Goal: Information Seeking & Learning: Learn about a topic

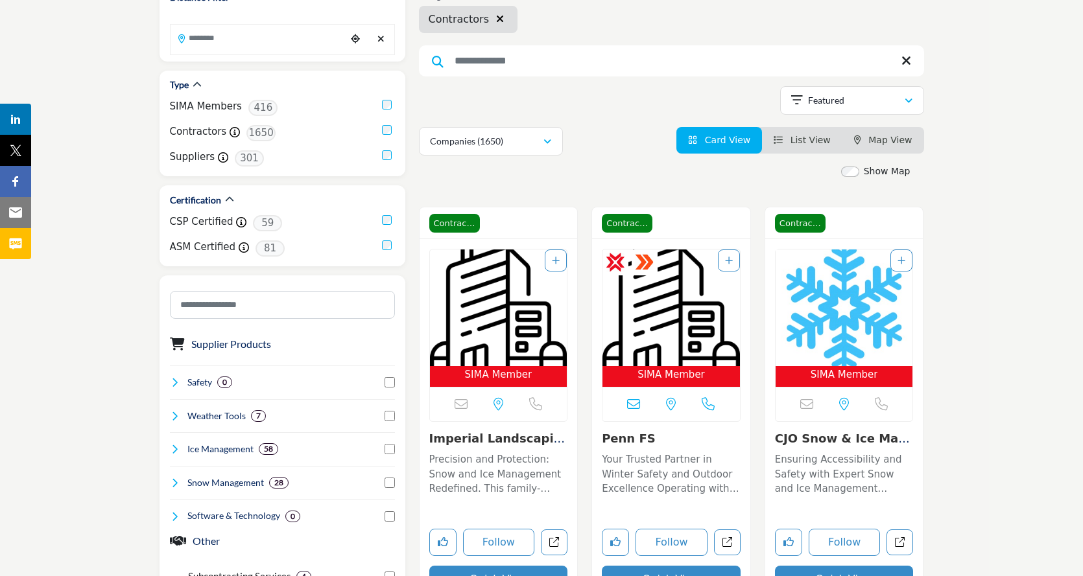
scroll to position [130, 0]
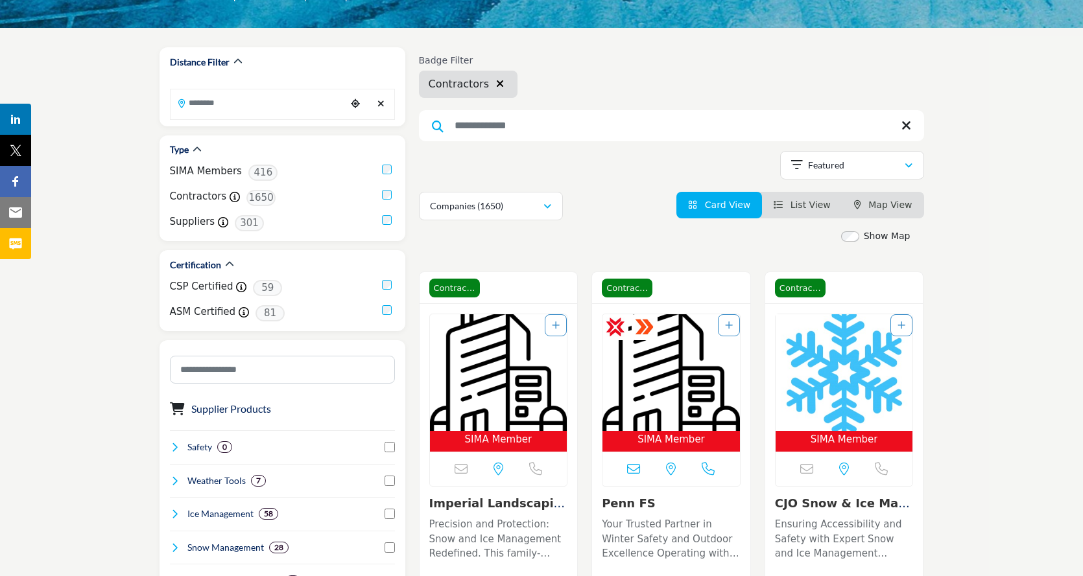
click at [815, 206] on span "List View" at bounding box center [810, 205] width 40 height 10
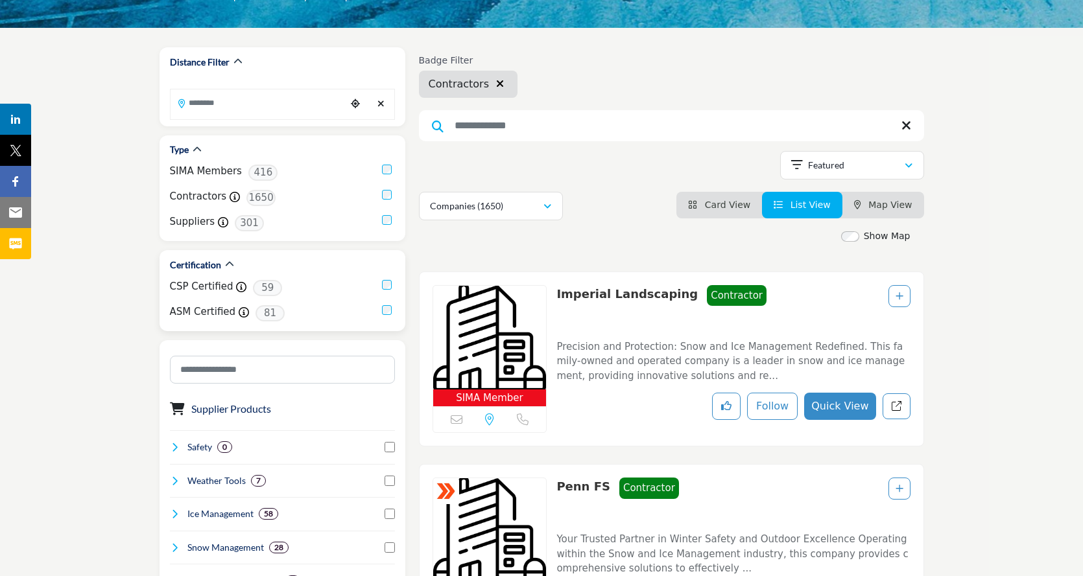
scroll to position [65, 0]
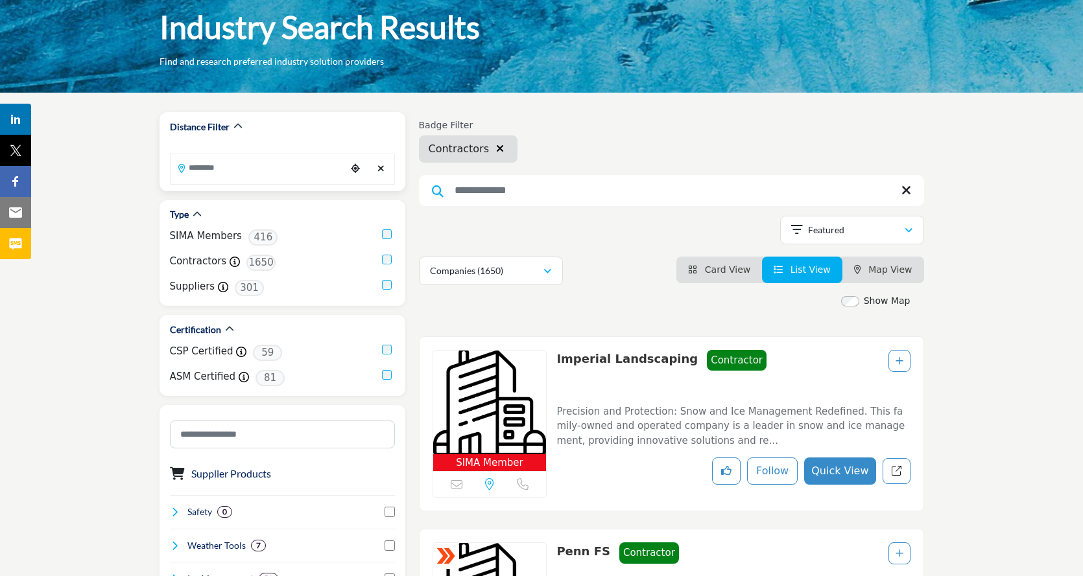
click at [356, 170] on icon "Choose your current location" at bounding box center [355, 168] width 9 height 9
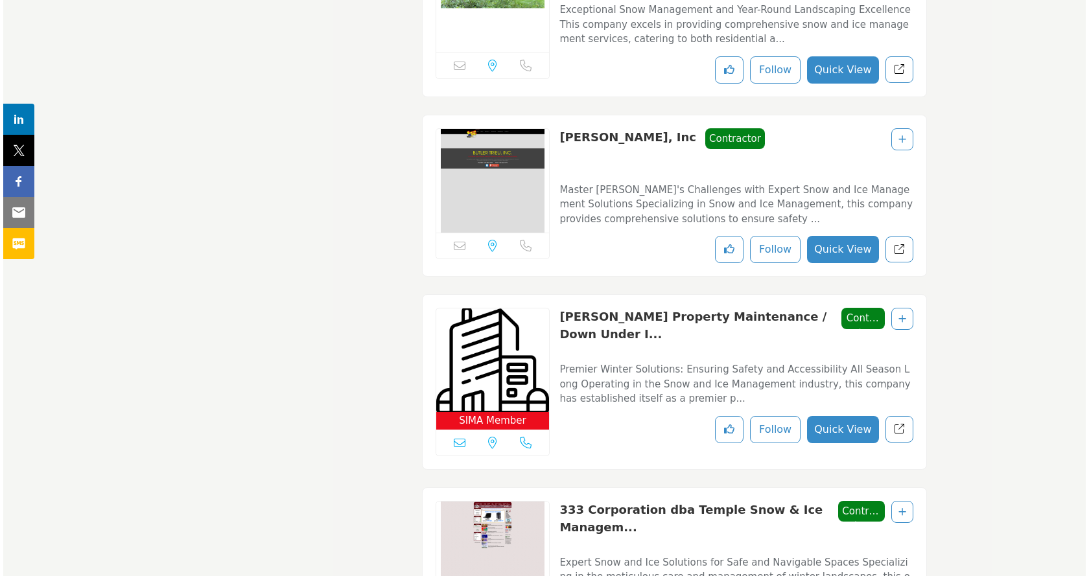
scroll to position [2464, 0]
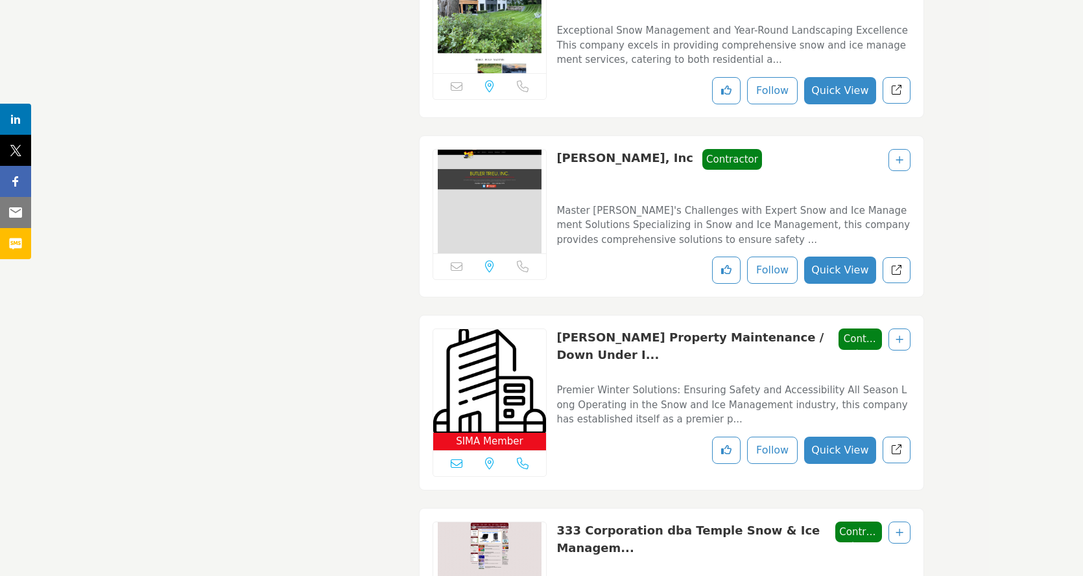
click at [829, 268] on button "Quick View" at bounding box center [839, 270] width 71 height 27
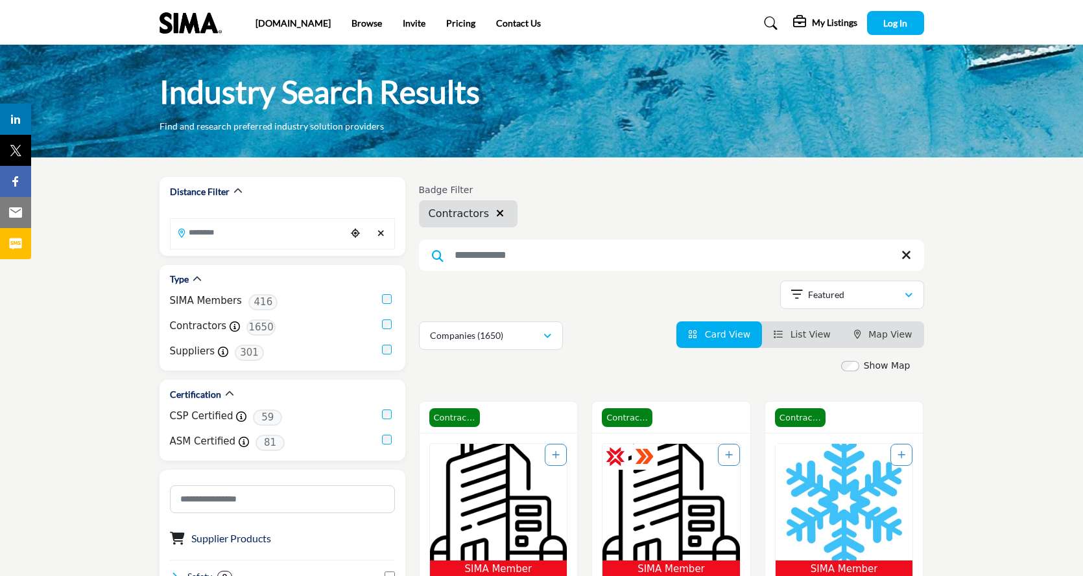
click at [895, 336] on span "Map View" at bounding box center [889, 334] width 43 height 10
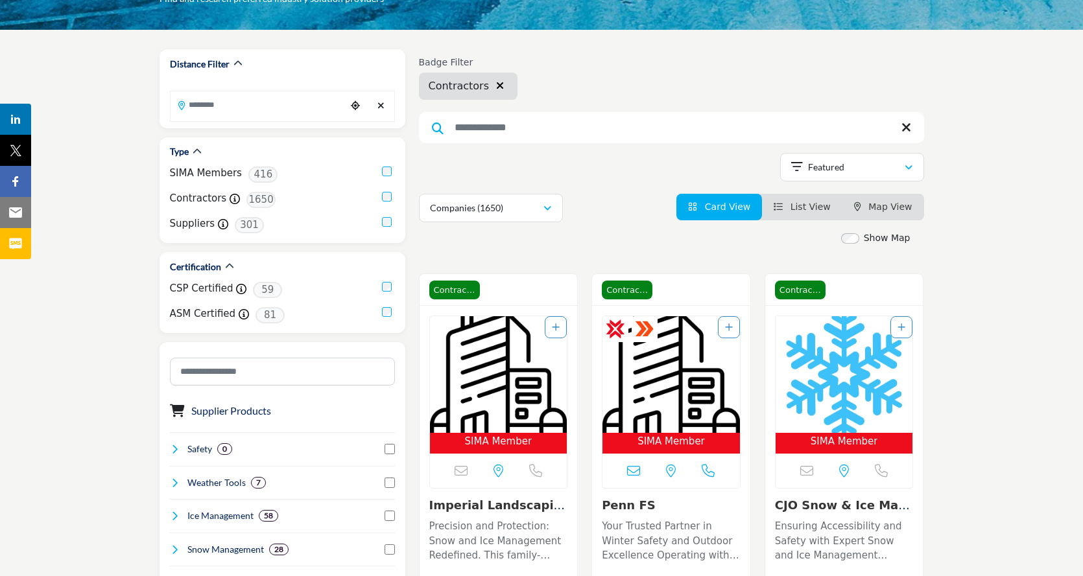
scroll to position [65, 0]
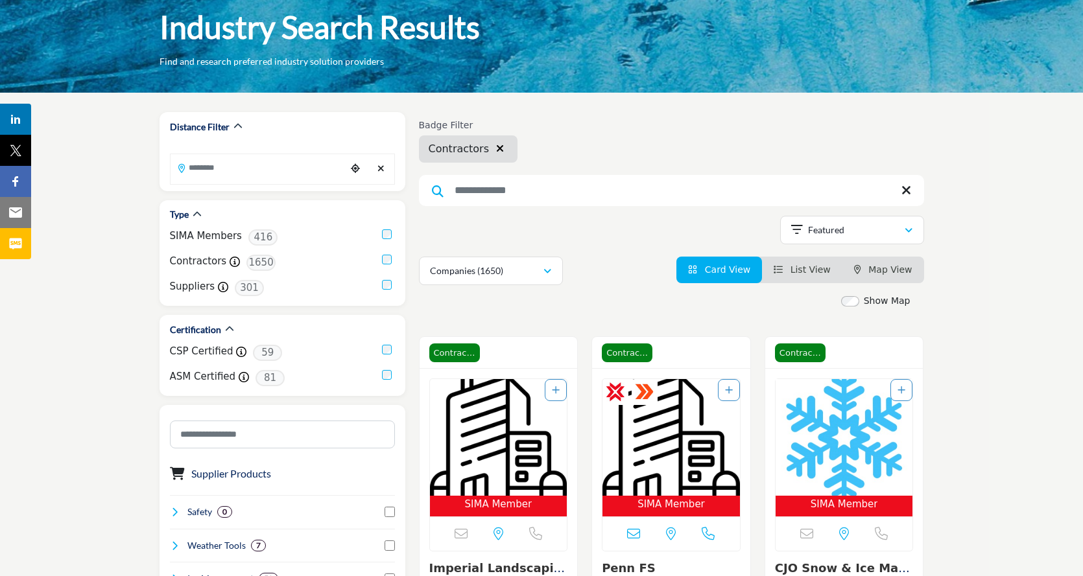
click at [877, 301] on label "Show Map" at bounding box center [887, 301] width 47 height 14
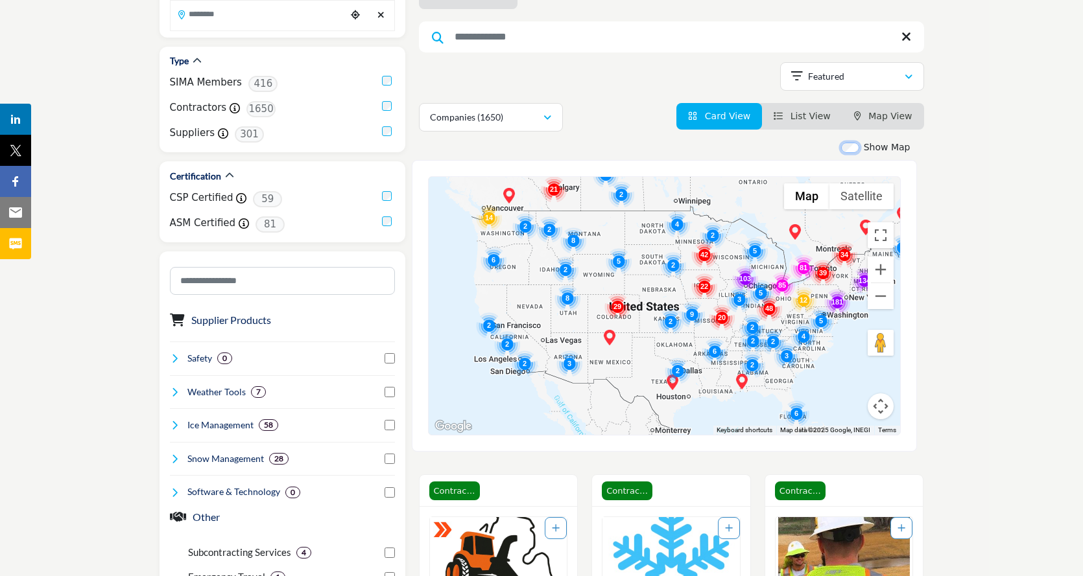
scroll to position [259, 0]
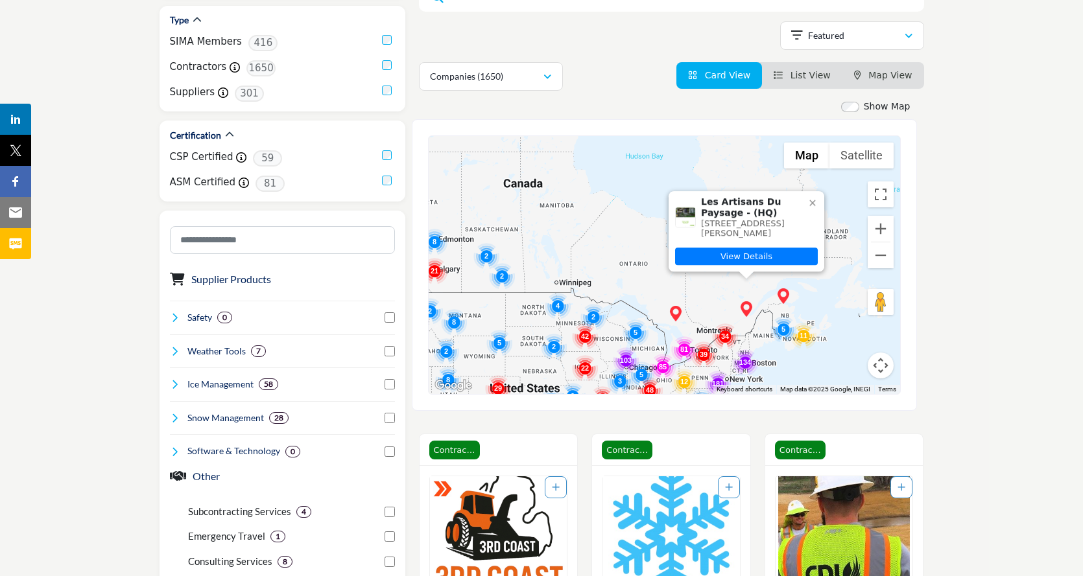
drag, startPoint x: 781, startPoint y: 244, endPoint x: 777, endPoint y: 171, distance: 72.8
click at [777, 171] on div "Les Artisans Du Paysage - (HQ) 7668 Boul Wilfrid Hamel, Quebec, Québec G2G-1C1,…" at bounding box center [664, 265] width 471 height 258
click at [747, 362] on img "Cluster of 134 locations (131 HQ, 3 Branches)\aClick to view companies" at bounding box center [745, 362] width 26 height 26
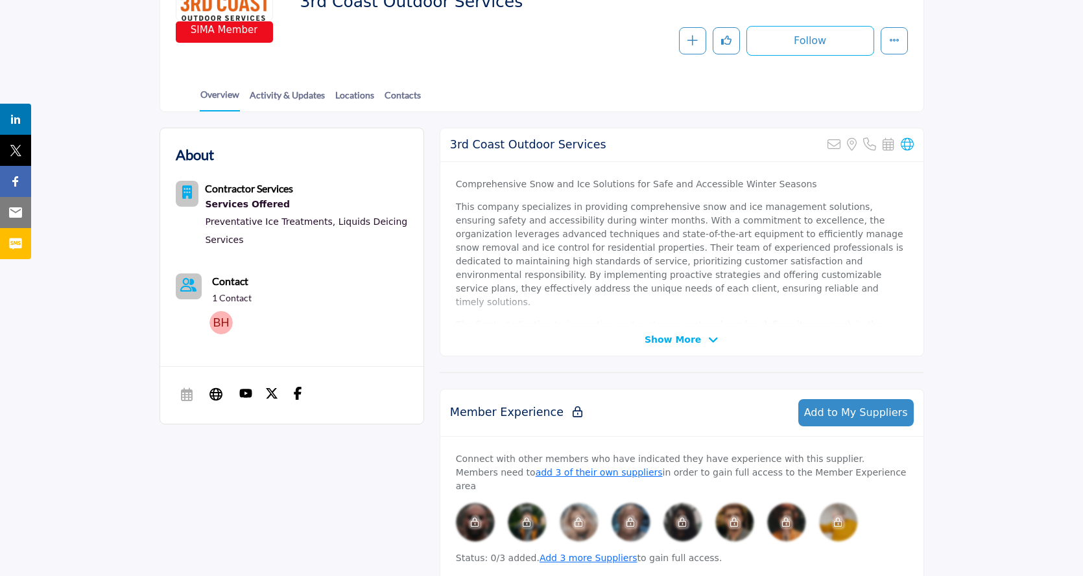
scroll to position [229, 0]
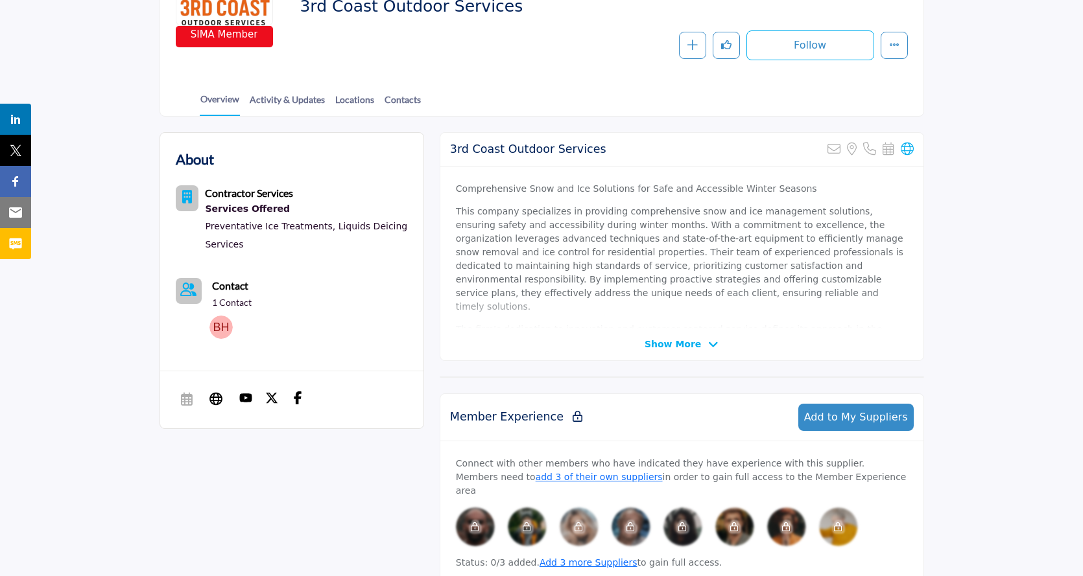
click at [695, 345] on span "Show More" at bounding box center [672, 345] width 56 height 14
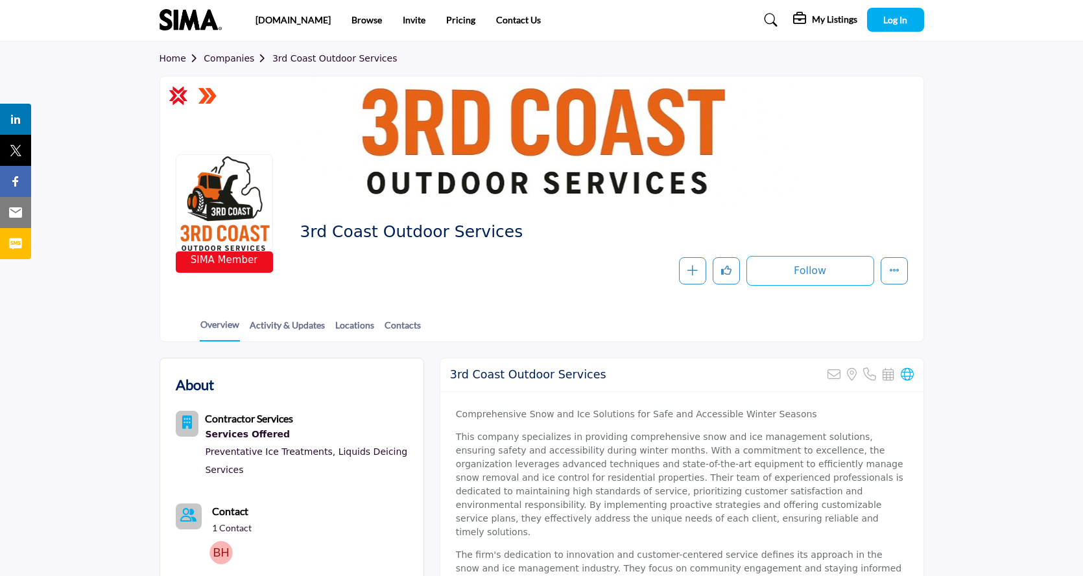
scroll to position [0, 0]
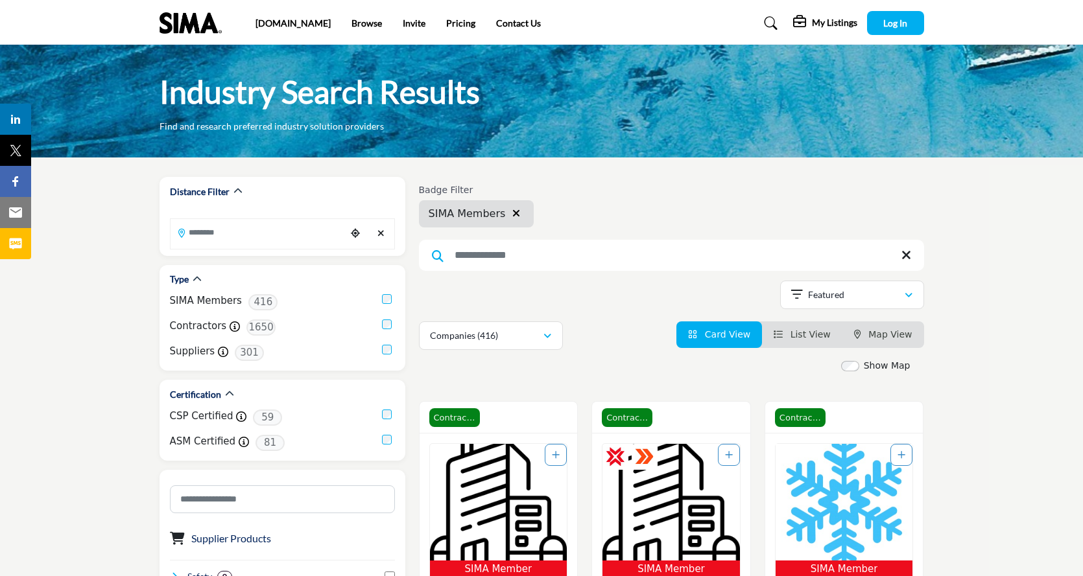
click at [897, 336] on span "Map View" at bounding box center [889, 334] width 43 height 10
click at [888, 333] on span "Map View" at bounding box center [889, 334] width 43 height 10
click at [879, 329] on span "Map View" at bounding box center [889, 334] width 43 height 10
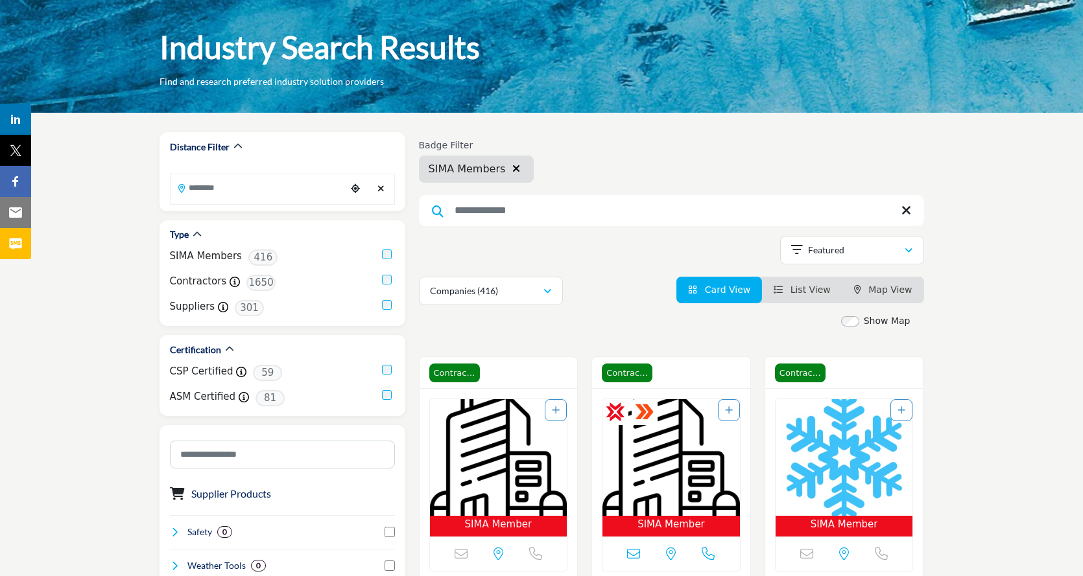
scroll to position [65, 0]
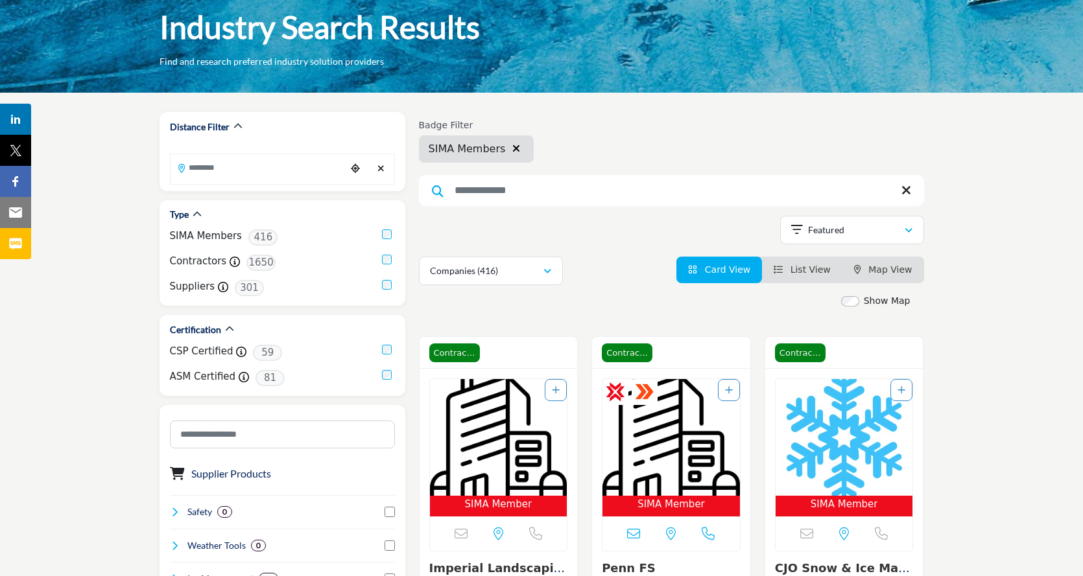
click at [878, 307] on label "Show Map" at bounding box center [887, 301] width 47 height 14
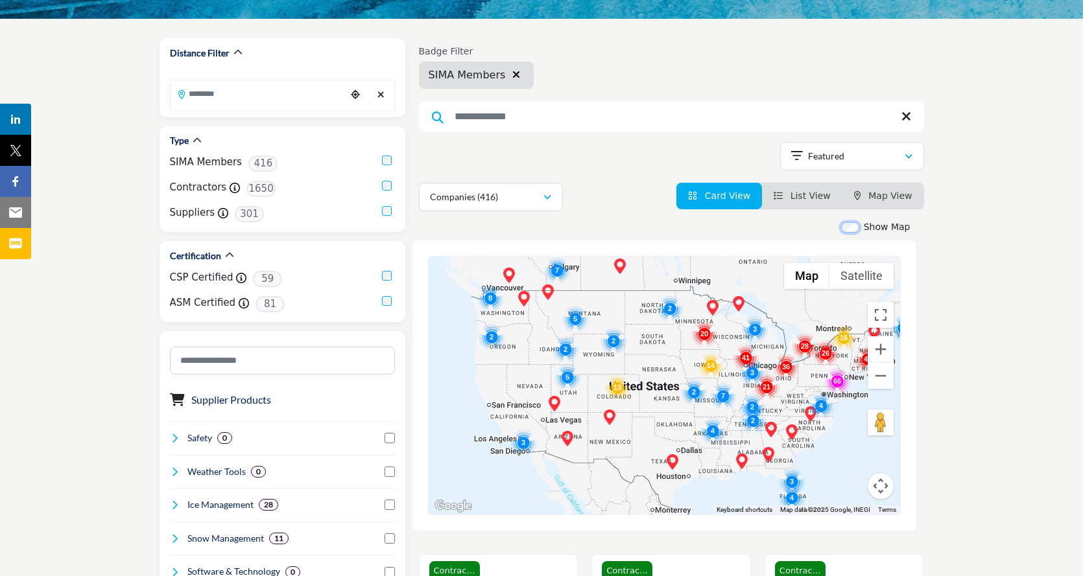
scroll to position [195, 0]
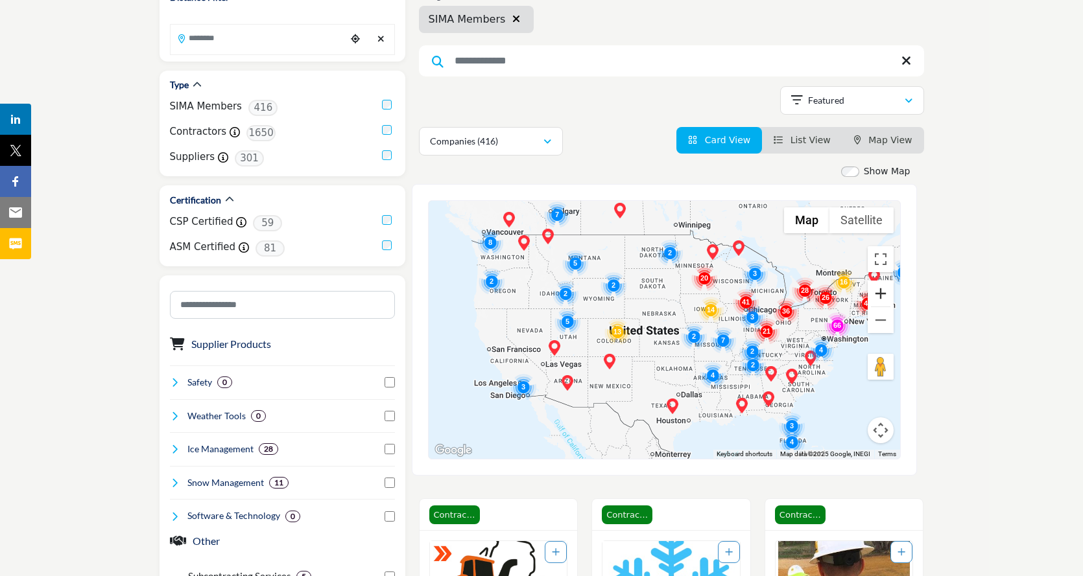
click at [879, 289] on button "Zoom in" at bounding box center [880, 294] width 26 height 26
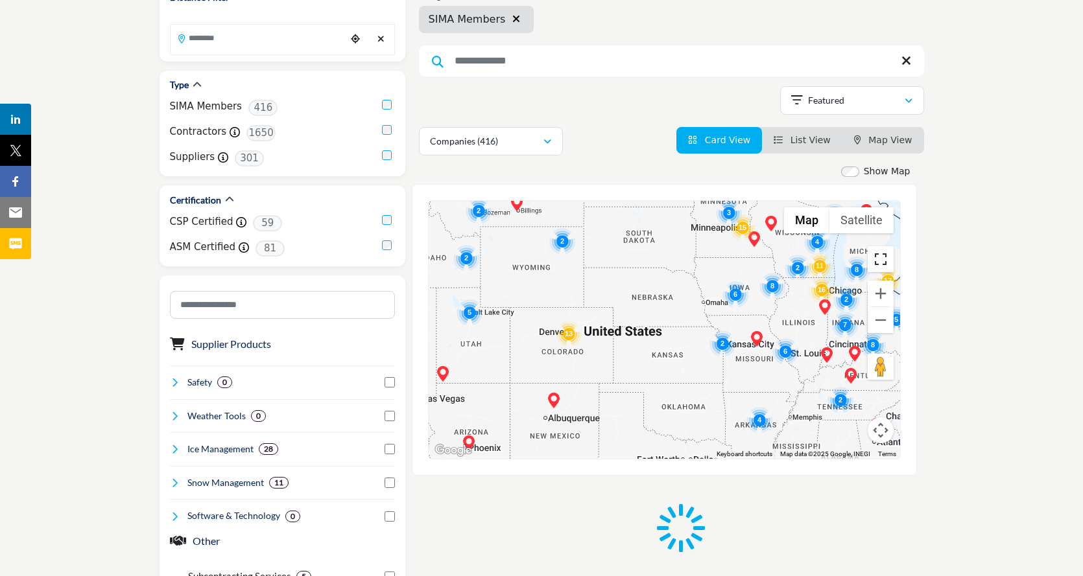
click at [880, 261] on button "Toggle fullscreen view" at bounding box center [880, 259] width 26 height 26
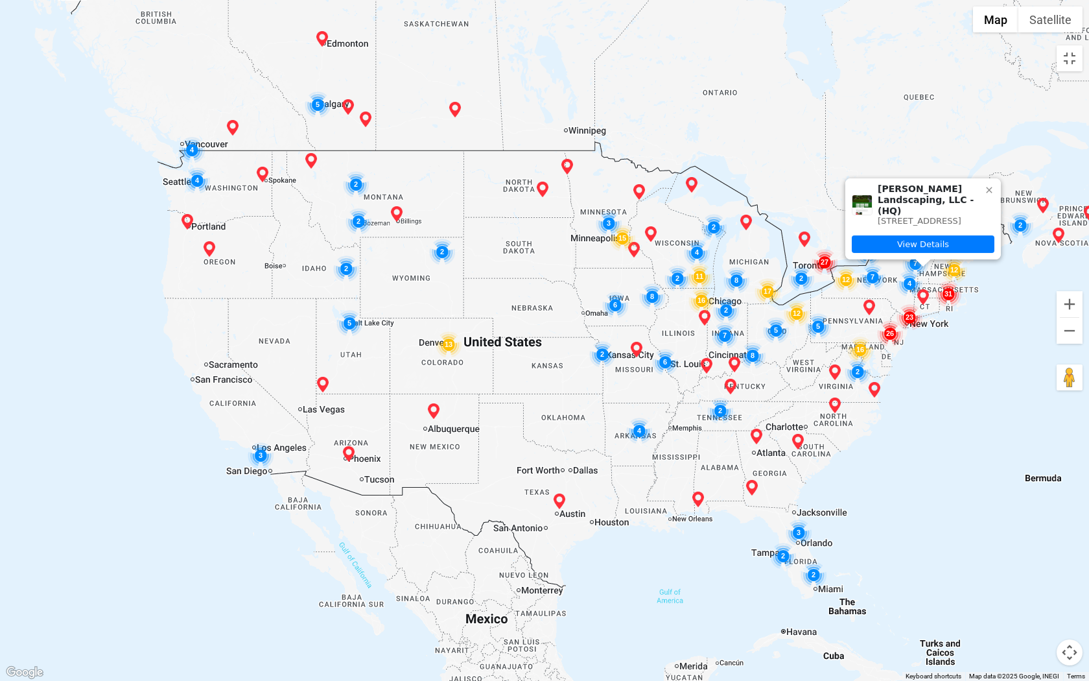
click at [949, 292] on img "Cluster of 31 locations (28 HQ, 3 Branches)\aClick to view companies" at bounding box center [949, 294] width 26 height 26
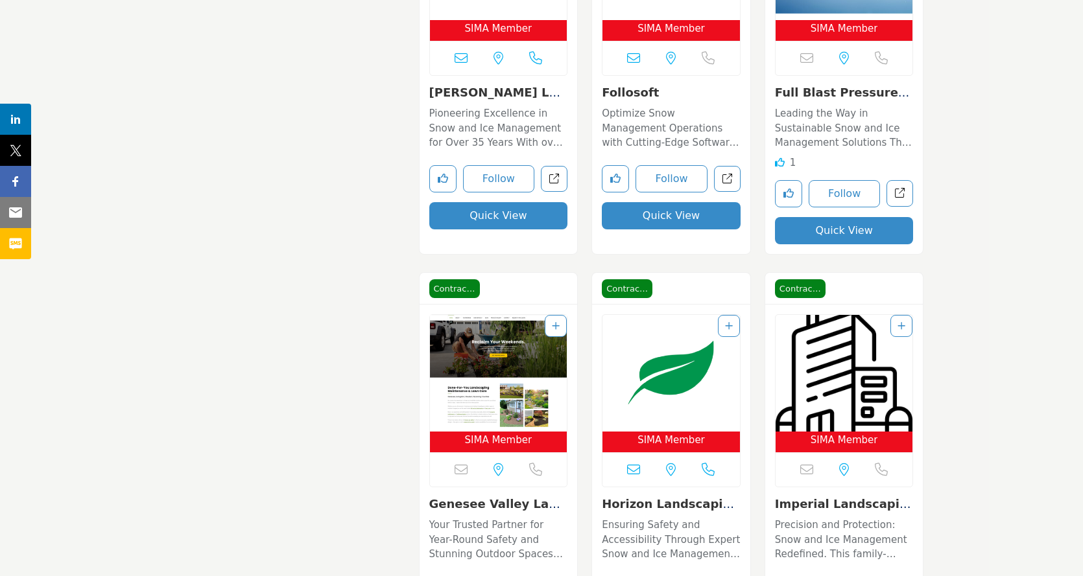
scroll to position [1621, 0]
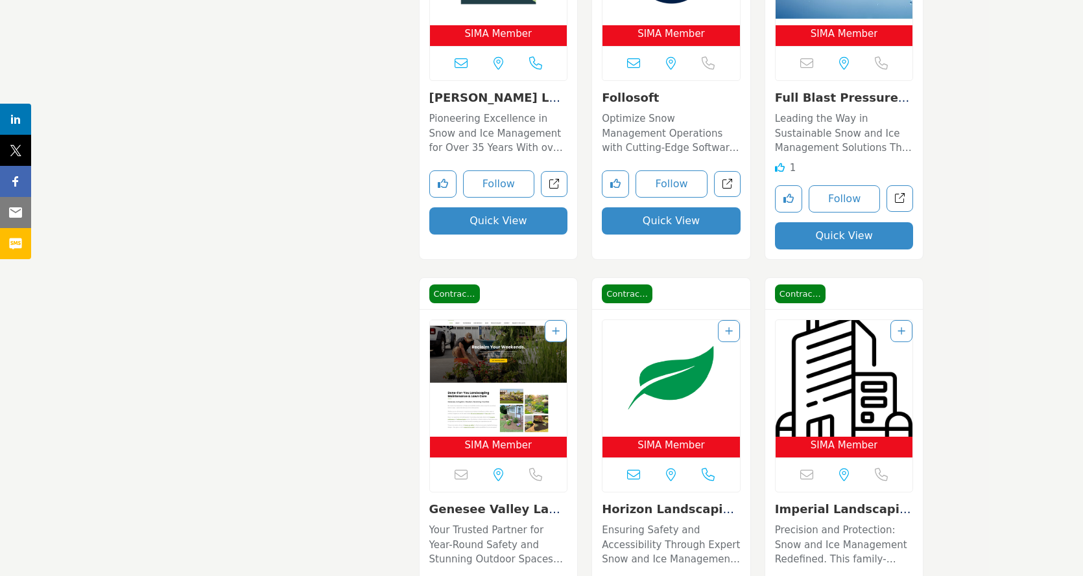
click at [476, 97] on link "Doug Curtiss Landsca..." at bounding box center [497, 105] width 136 height 28
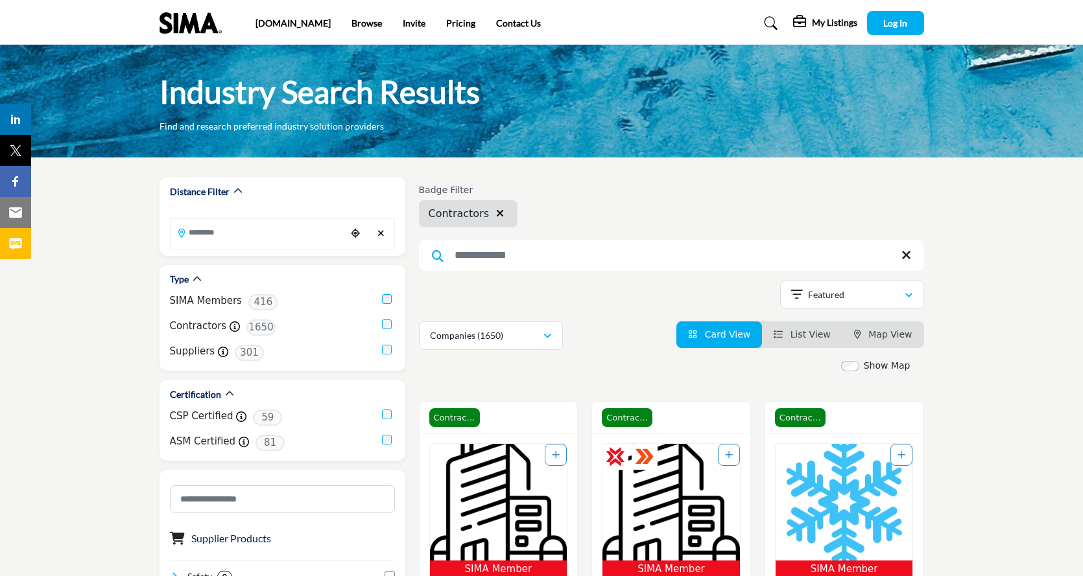
click at [871, 365] on label "Show Map" at bounding box center [887, 366] width 47 height 14
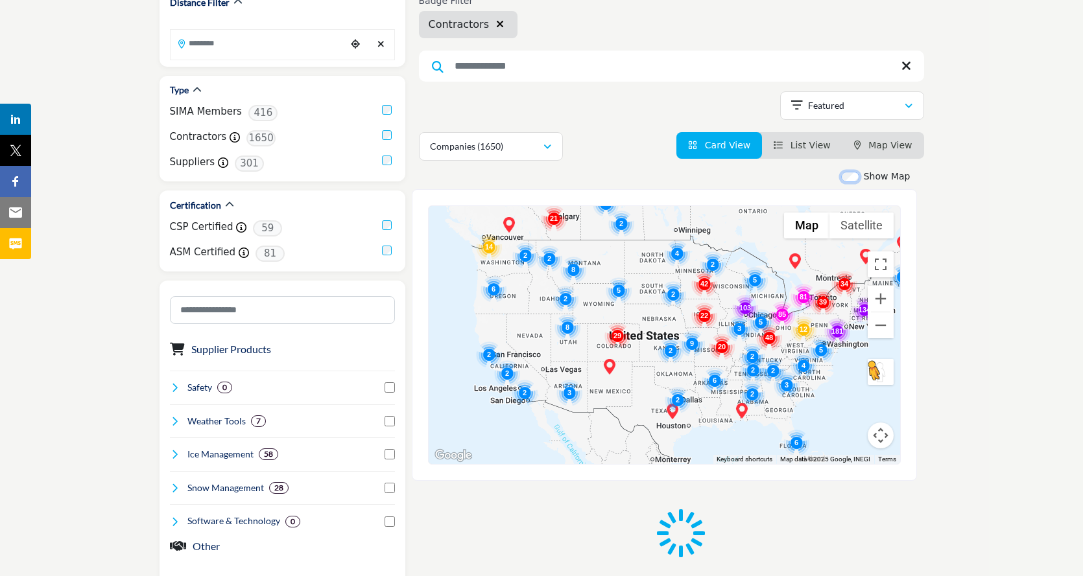
scroll to position [195, 0]
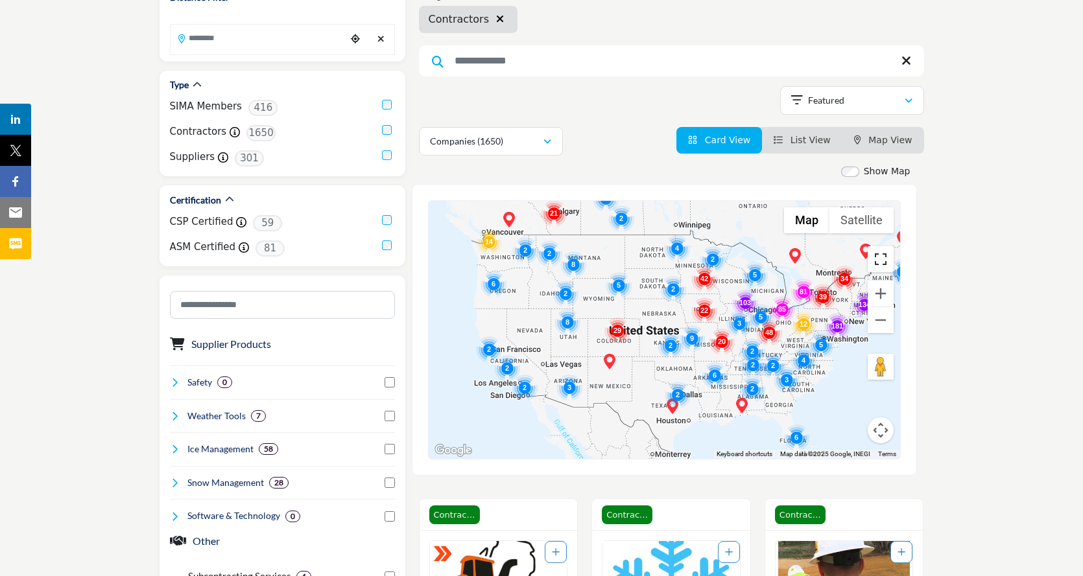
click at [884, 260] on button "Toggle fullscreen view" at bounding box center [880, 259] width 26 height 26
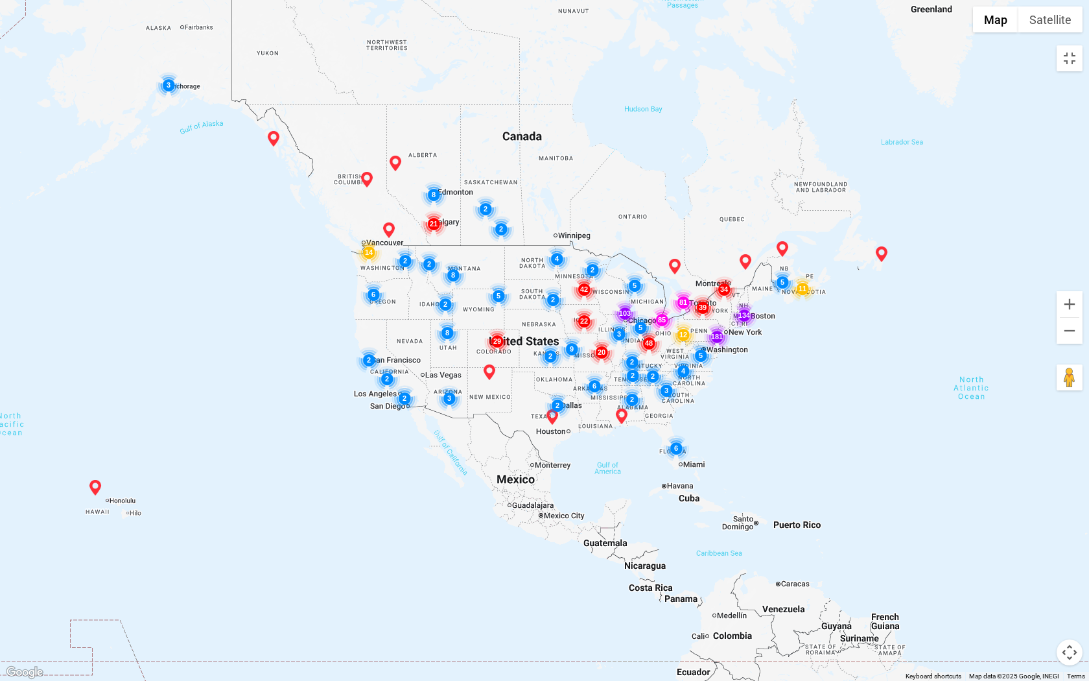
click at [746, 313] on img "Cluster of 134 locations (131 HQ, 3 Branches)\aClick to view companies" at bounding box center [744, 315] width 26 height 26
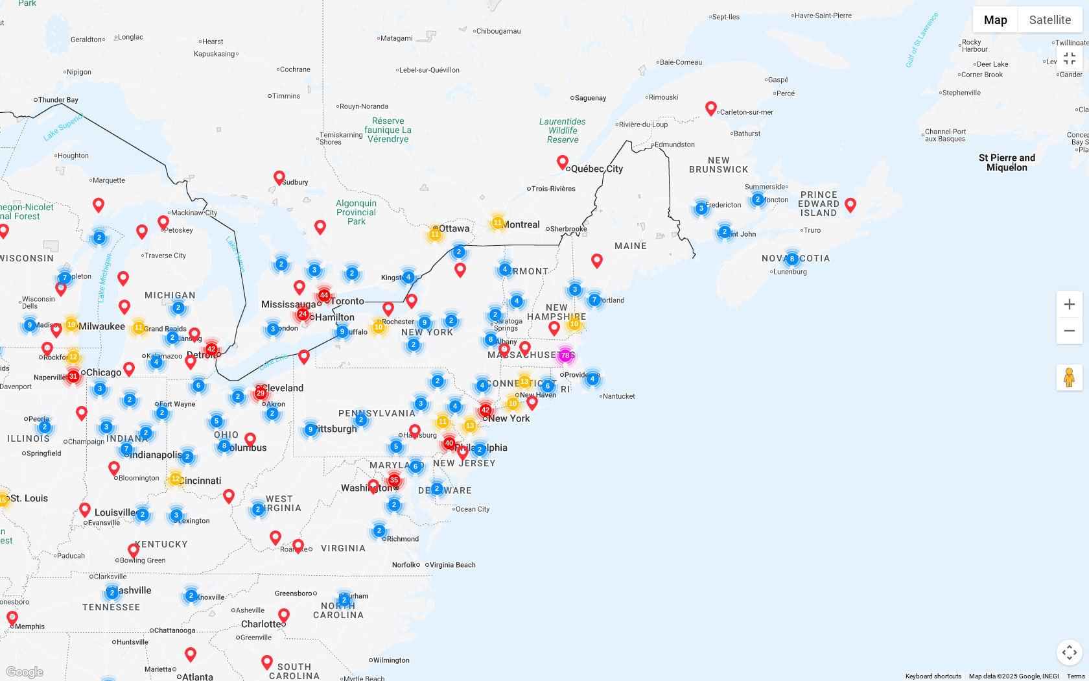
click at [565, 354] on img "Cluster of 78 locations (76 HQ, 2 Branches)\aClick to view companies" at bounding box center [565, 355] width 26 height 26
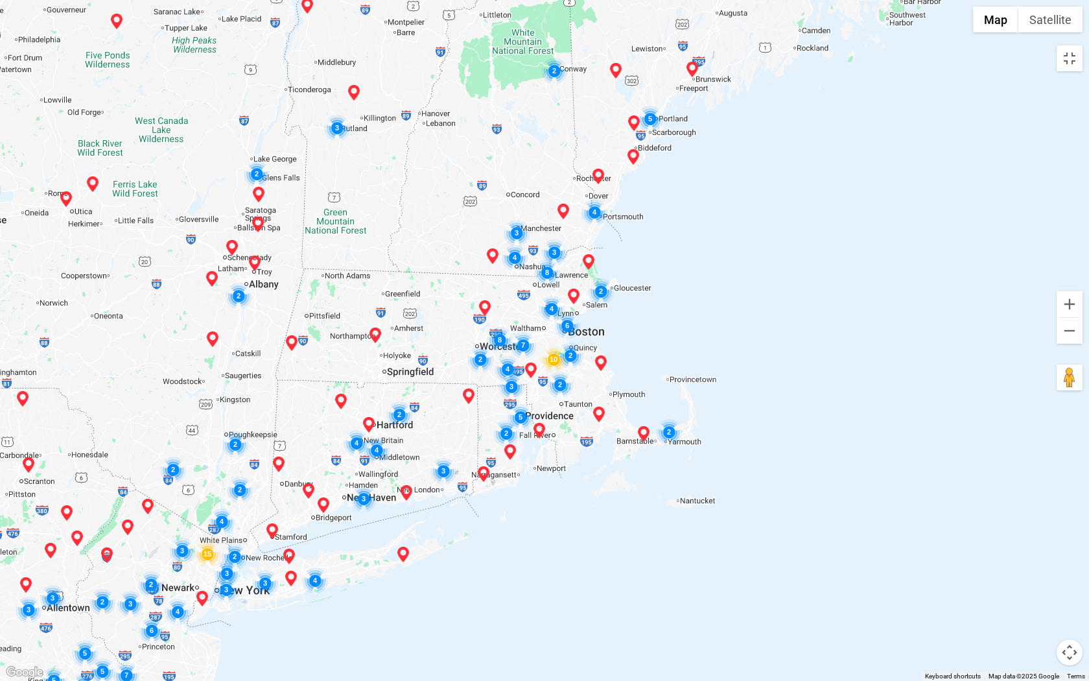
click at [570, 329] on img "Cluster of 6 locations (6 HQ, 0 Branches)\aClick to view companies" at bounding box center [567, 326] width 26 height 26
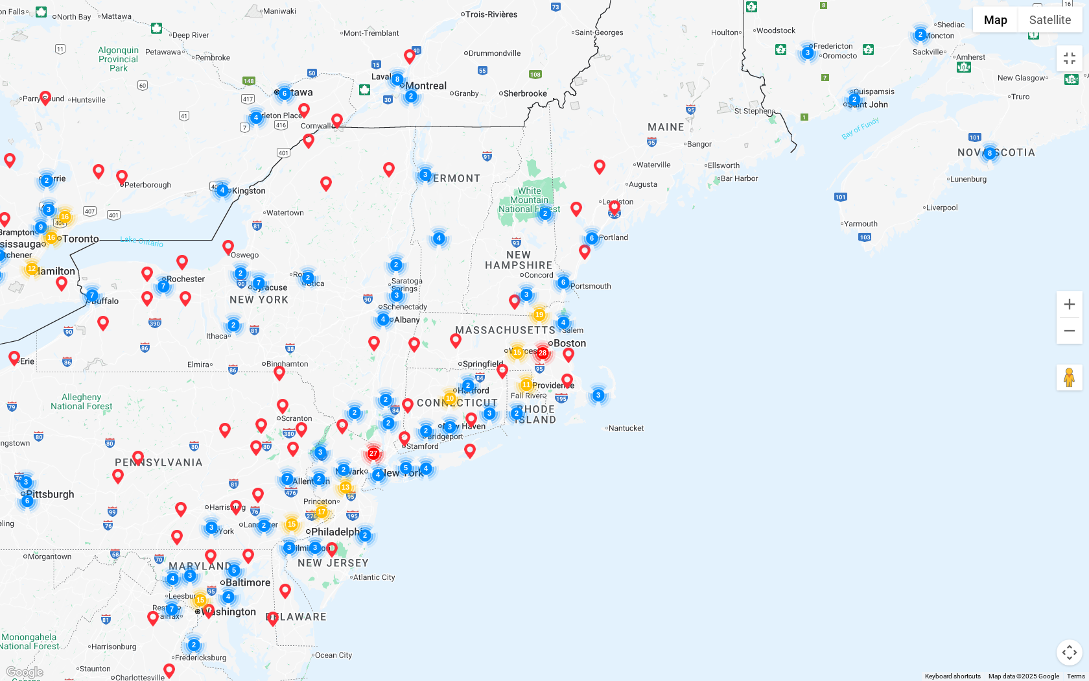
click at [546, 351] on img "Cluster of 28 locations (28 HQ, 0 Branches)\aClick to view companies" at bounding box center [543, 353] width 26 height 26
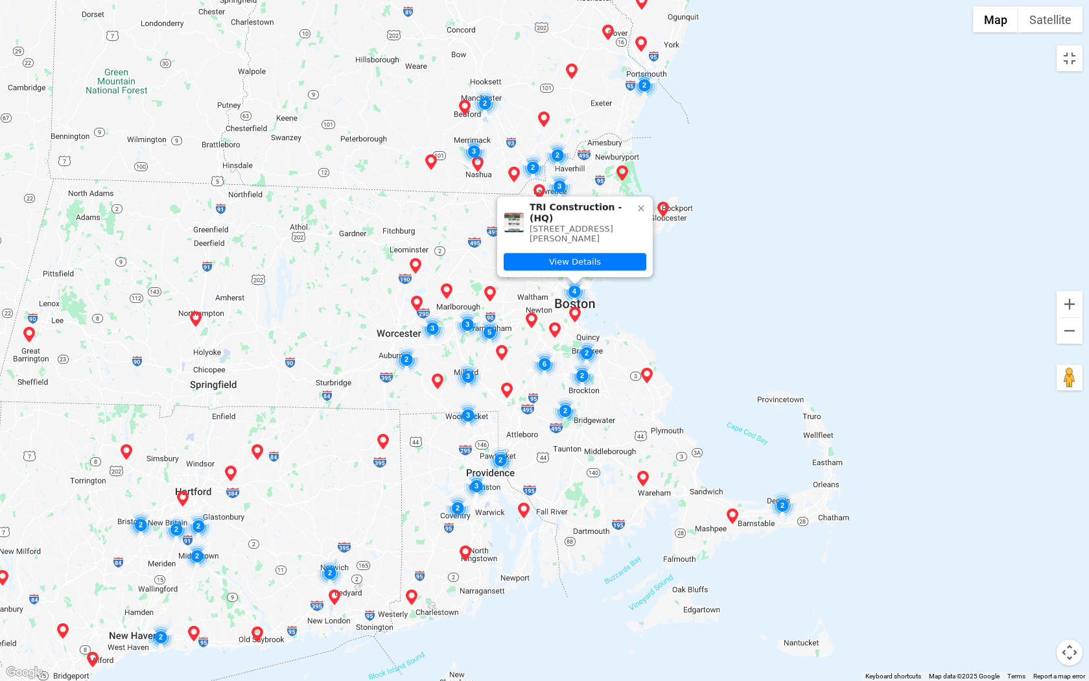
click at [641, 206] on icon at bounding box center [641, 209] width 6 height 6
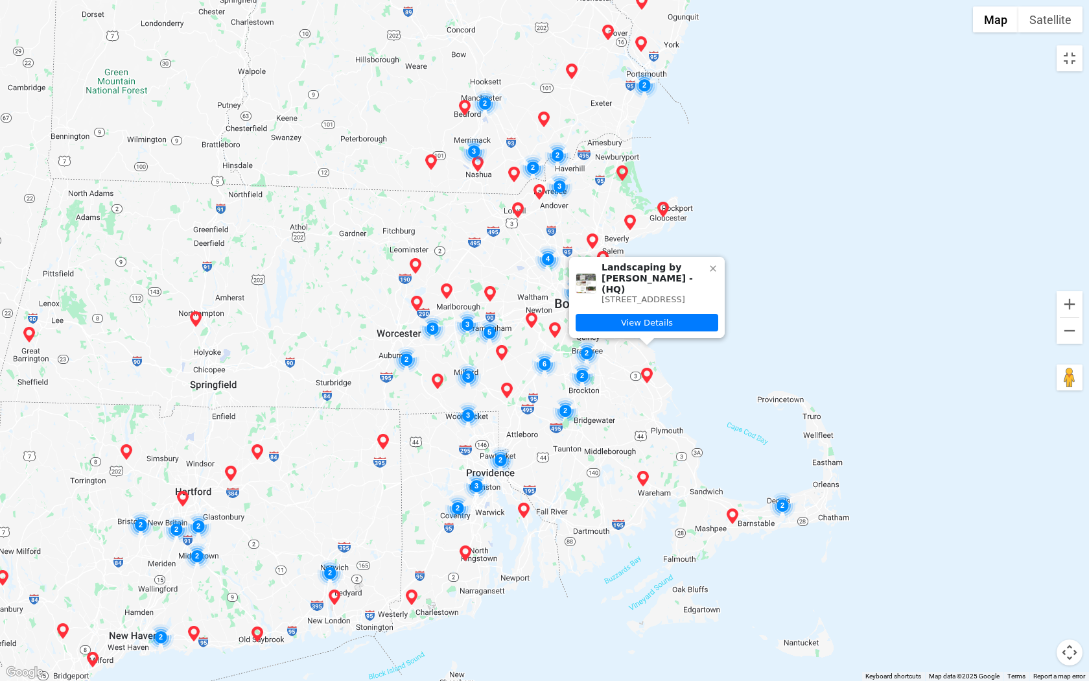
click at [714, 265] on icon at bounding box center [713, 268] width 6 height 6
click at [712, 263] on icon at bounding box center [713, 268] width 10 height 10
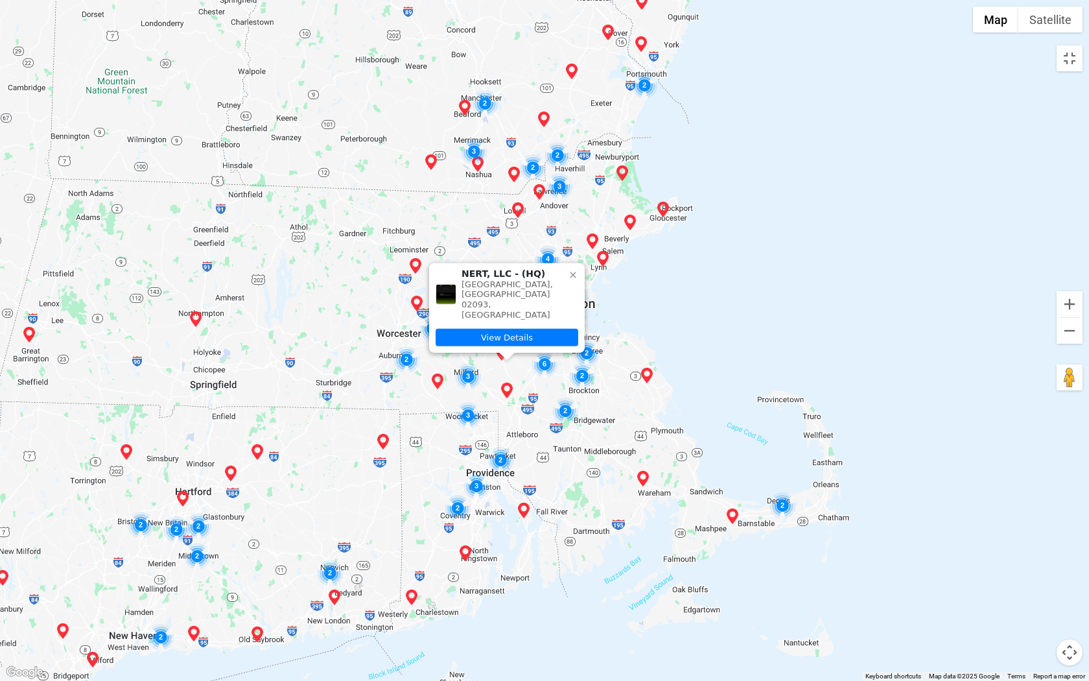
click at [572, 277] on icon at bounding box center [573, 275] width 6 height 6
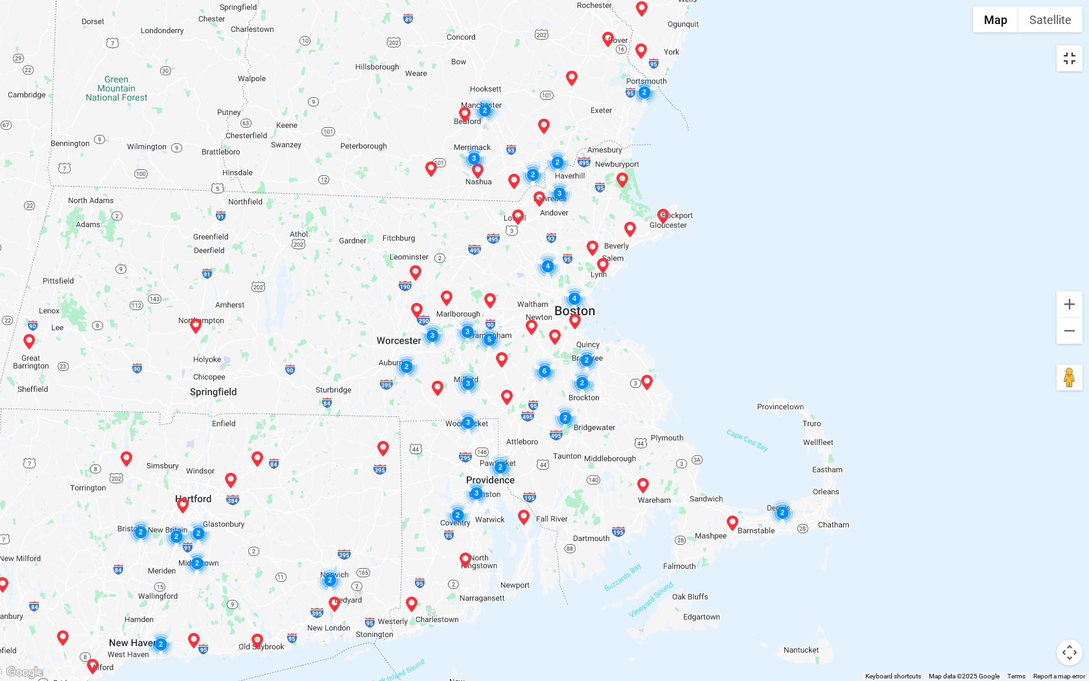
click at [1070, 59] on button "Toggle fullscreen view" at bounding box center [1070, 58] width 26 height 26
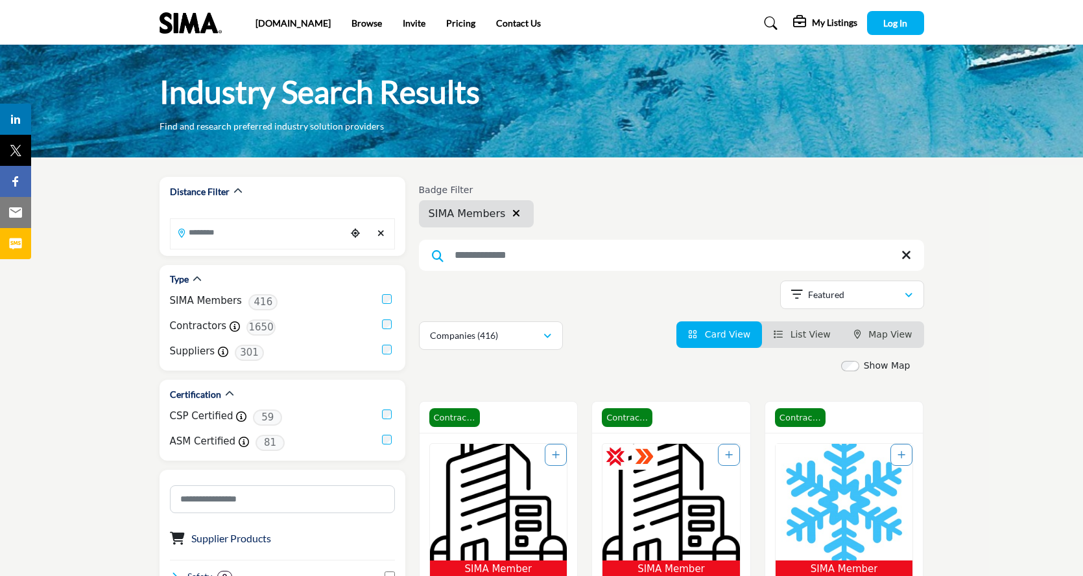
click at [879, 366] on label "Show Map" at bounding box center [887, 366] width 47 height 14
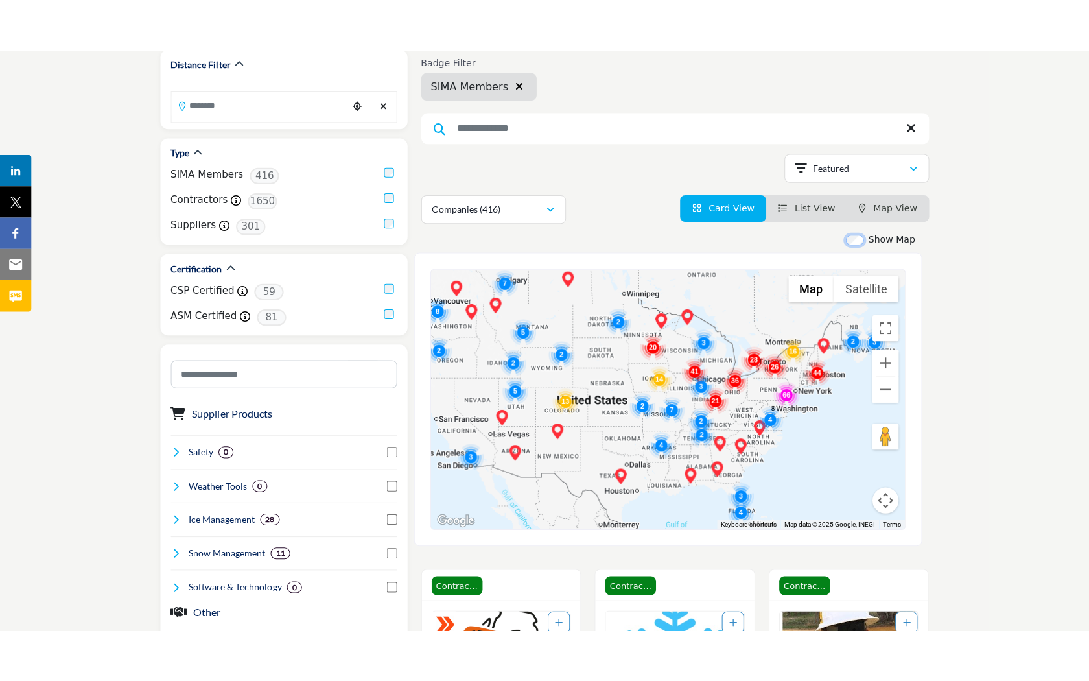
scroll to position [195, 0]
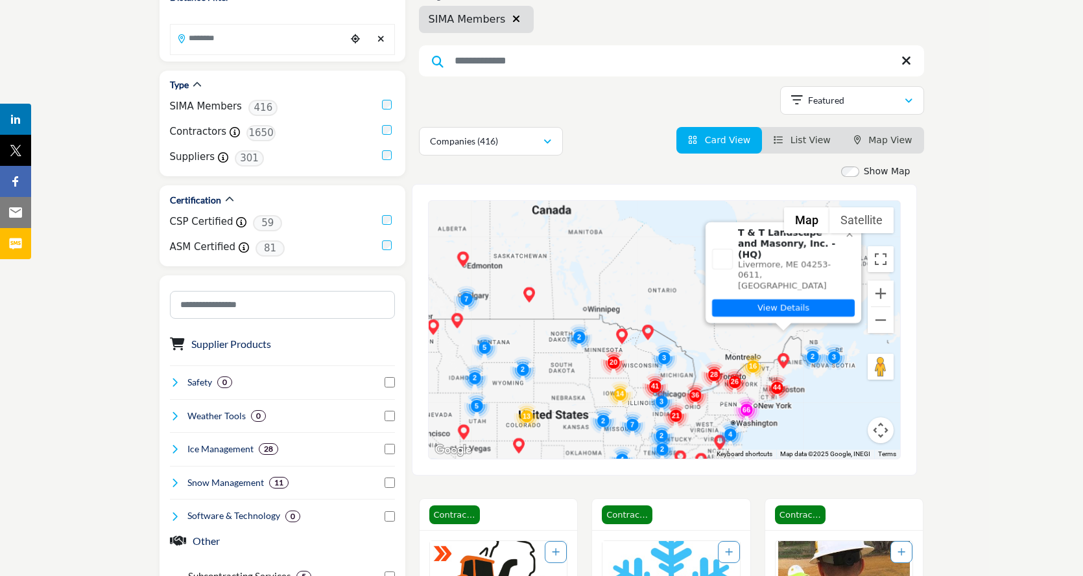
click at [777, 390] on img "Cluster of 44 locations (41 HQ, 3 Branches)\aClick to view companies" at bounding box center [777, 388] width 26 height 26
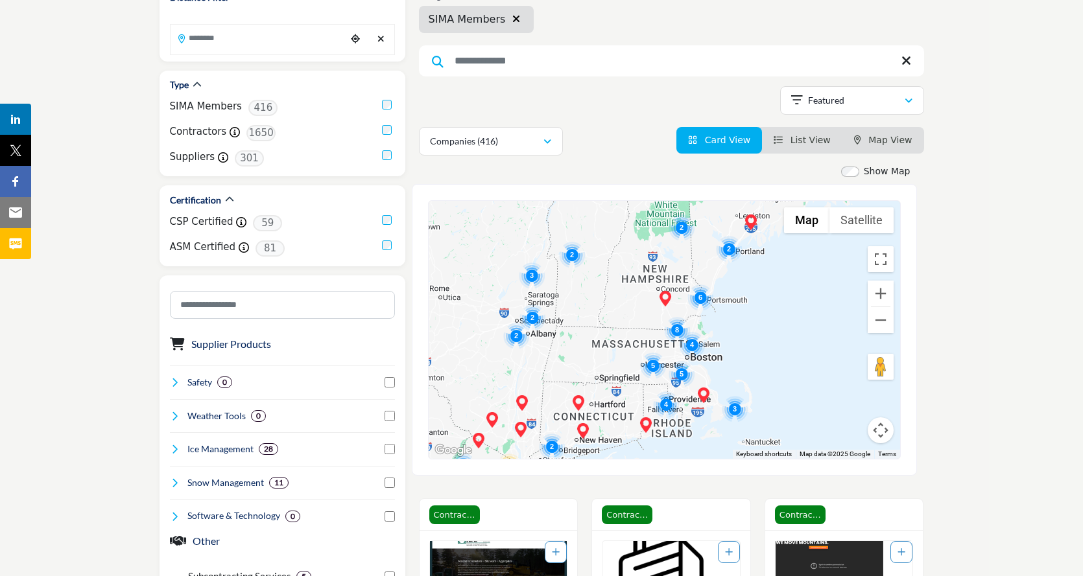
click at [680, 329] on img "Cluster of 8 locations (8 HQ, 0 Branches)\aClick to view companies" at bounding box center [677, 330] width 26 height 26
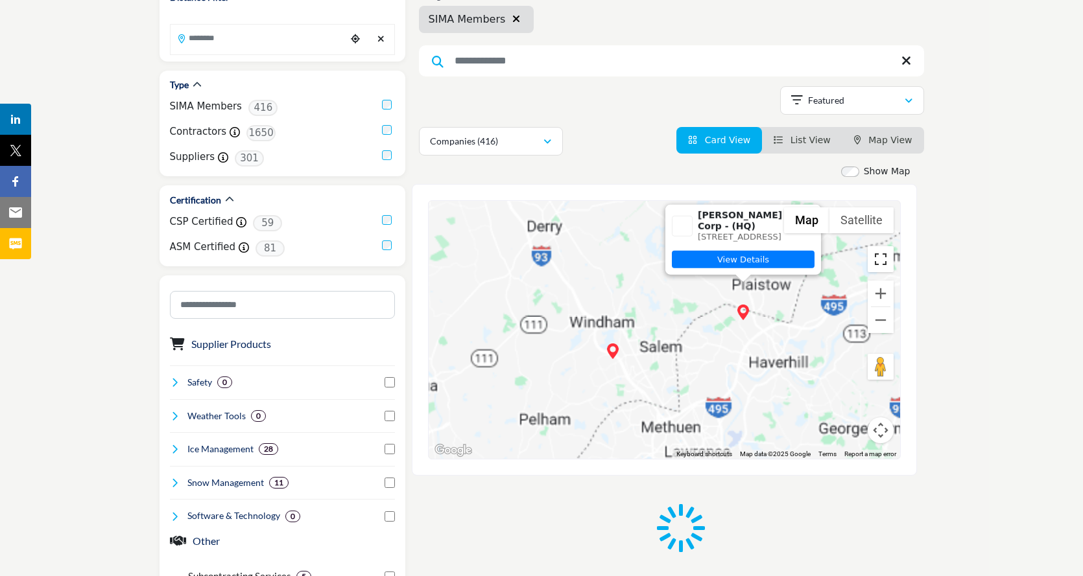
click at [888, 265] on button "Toggle fullscreen view" at bounding box center [880, 259] width 26 height 26
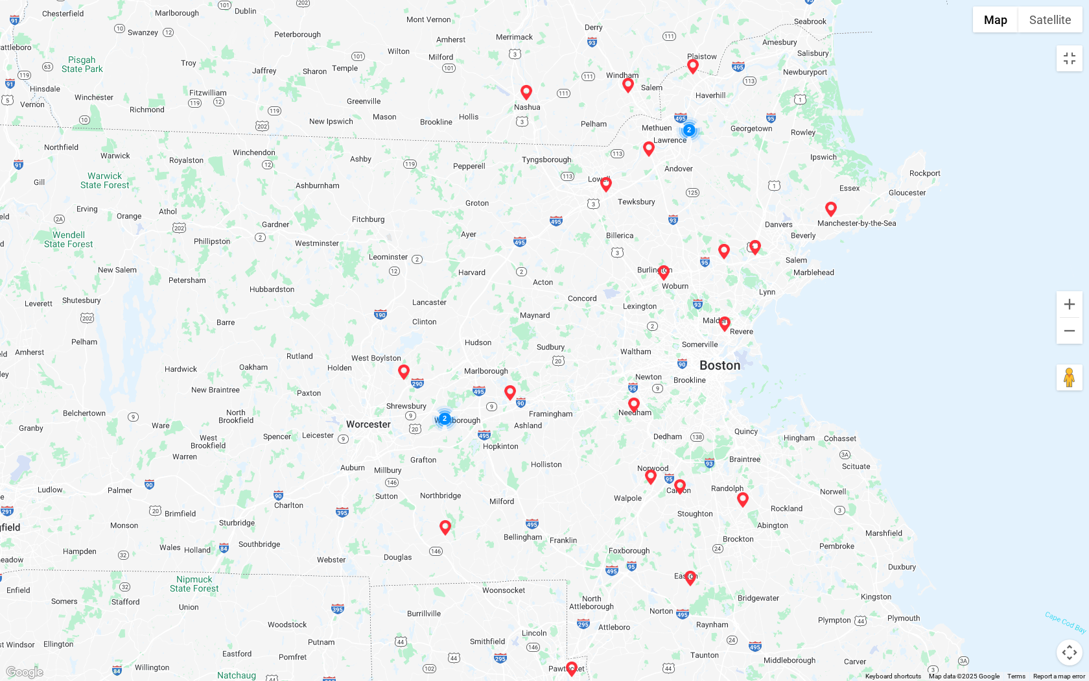
drag, startPoint x: 893, startPoint y: 436, endPoint x: 856, endPoint y: 172, distance: 266.5
click at [856, 172] on div "To navigate, press the arrow keys." at bounding box center [544, 340] width 1089 height 681
click at [726, 191] on link "View Details" at bounding box center [724, 199] width 143 height 18
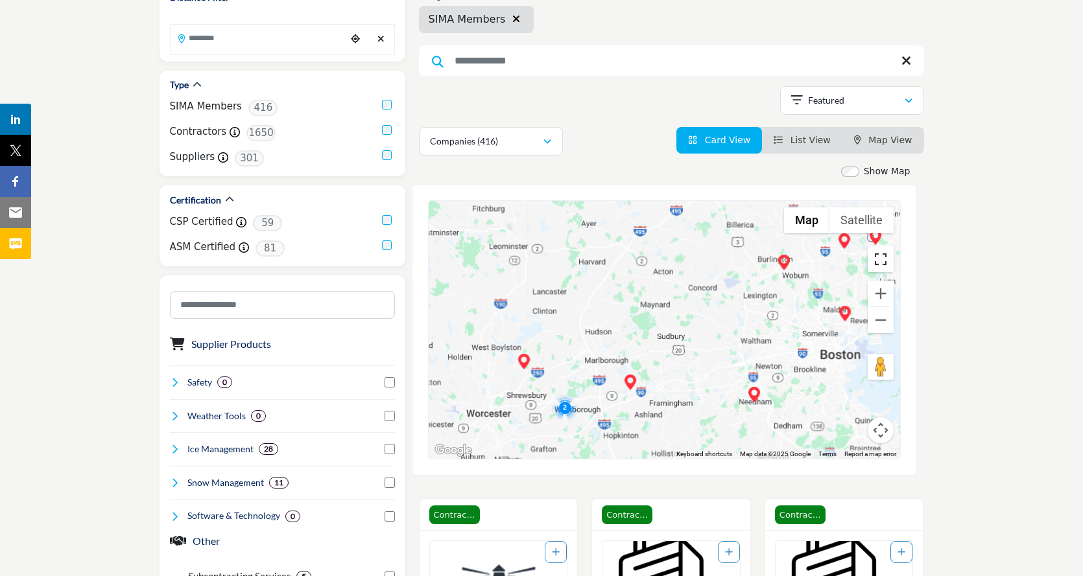
click at [877, 263] on button "Toggle fullscreen view" at bounding box center [880, 259] width 26 height 26
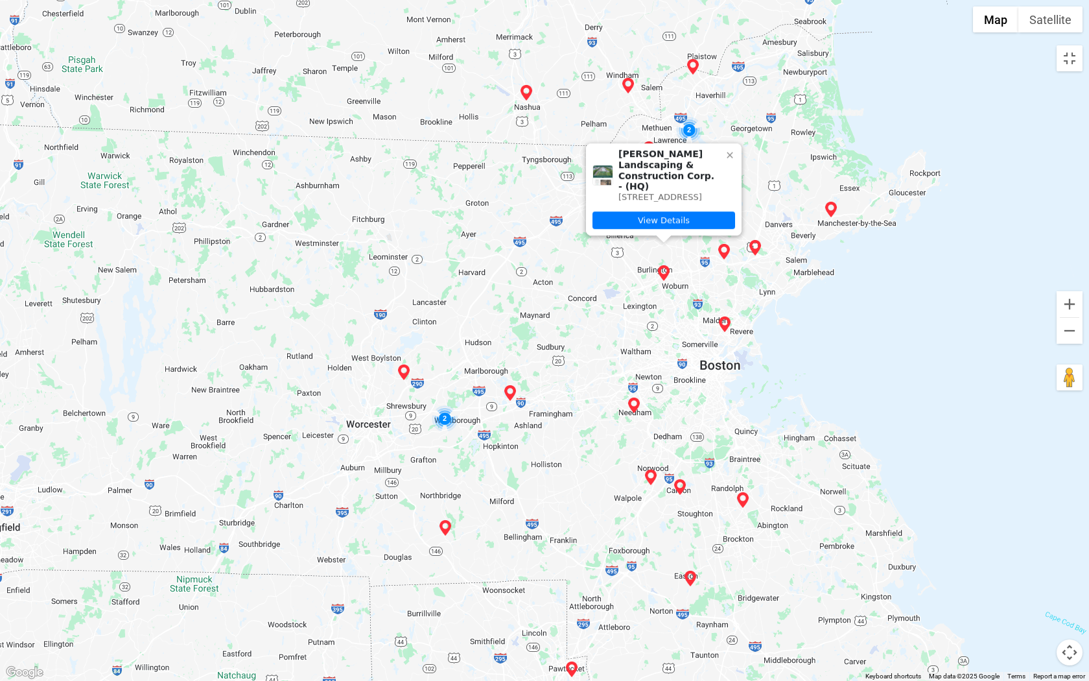
click at [726, 150] on icon at bounding box center [730, 155] width 10 height 10
click at [733, 150] on icon at bounding box center [730, 155] width 10 height 10
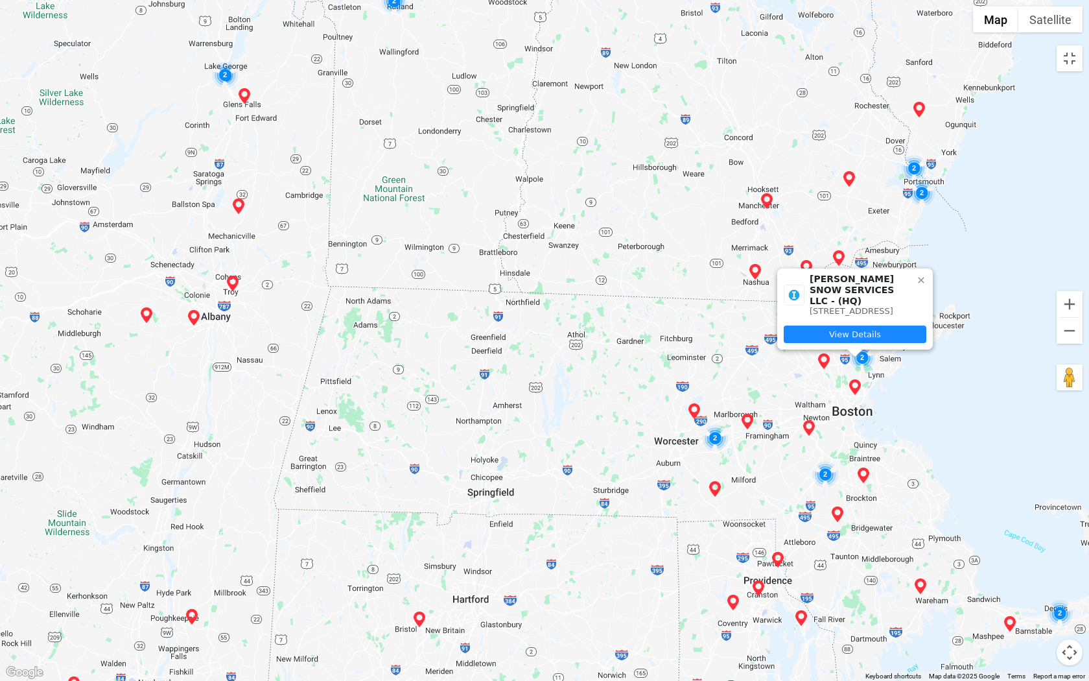
click at [886, 330] on link "View Details" at bounding box center [855, 334] width 143 height 18
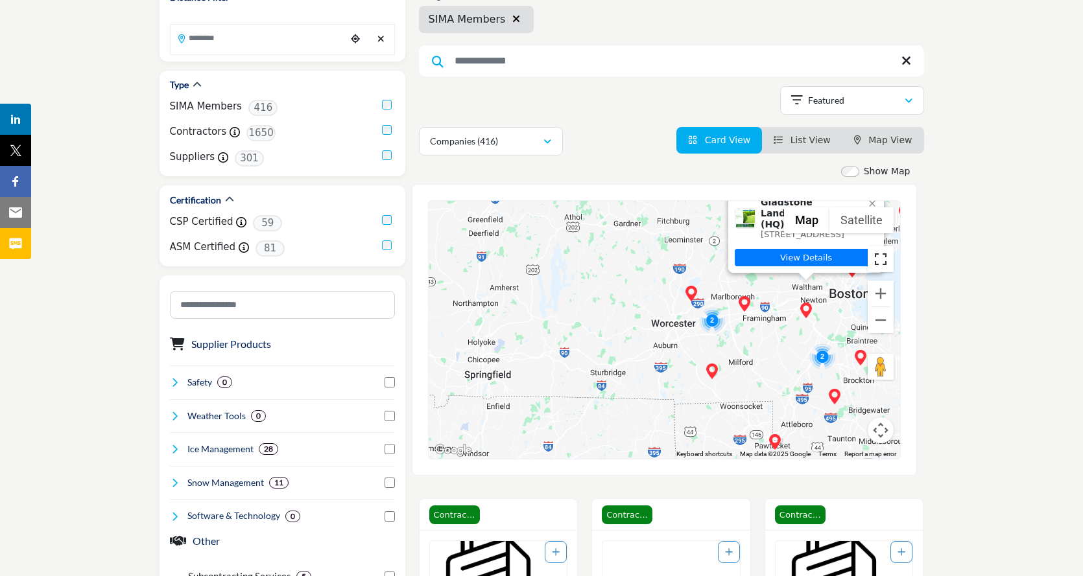
click at [873, 261] on button "Toggle fullscreen view" at bounding box center [880, 259] width 26 height 26
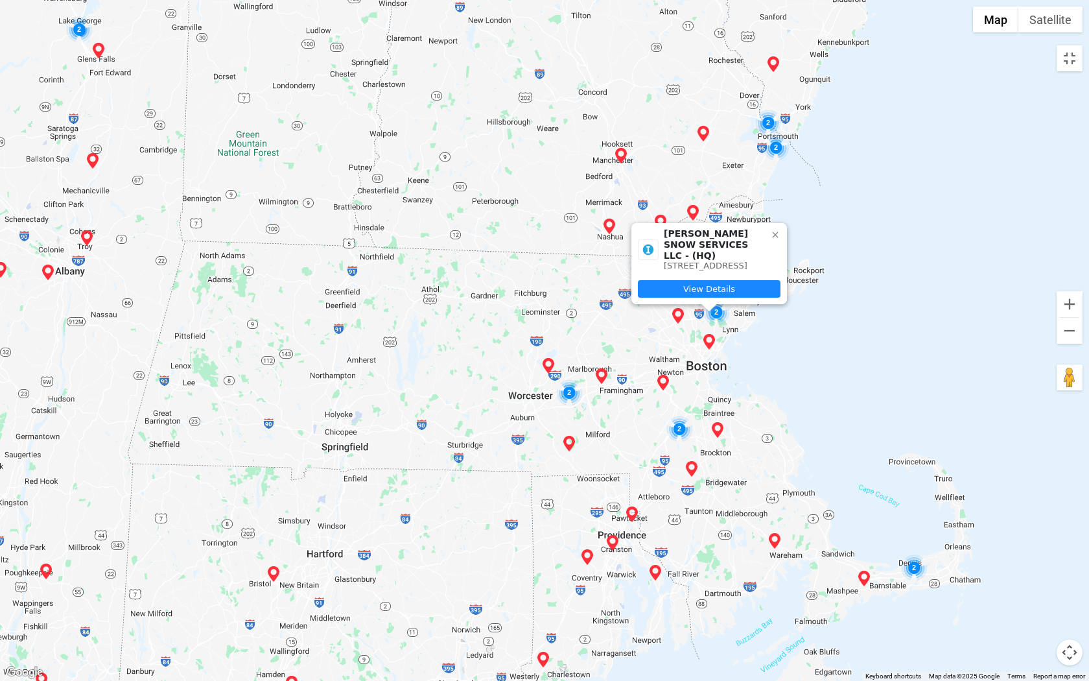
click at [737, 289] on link "View Details" at bounding box center [709, 289] width 143 height 18
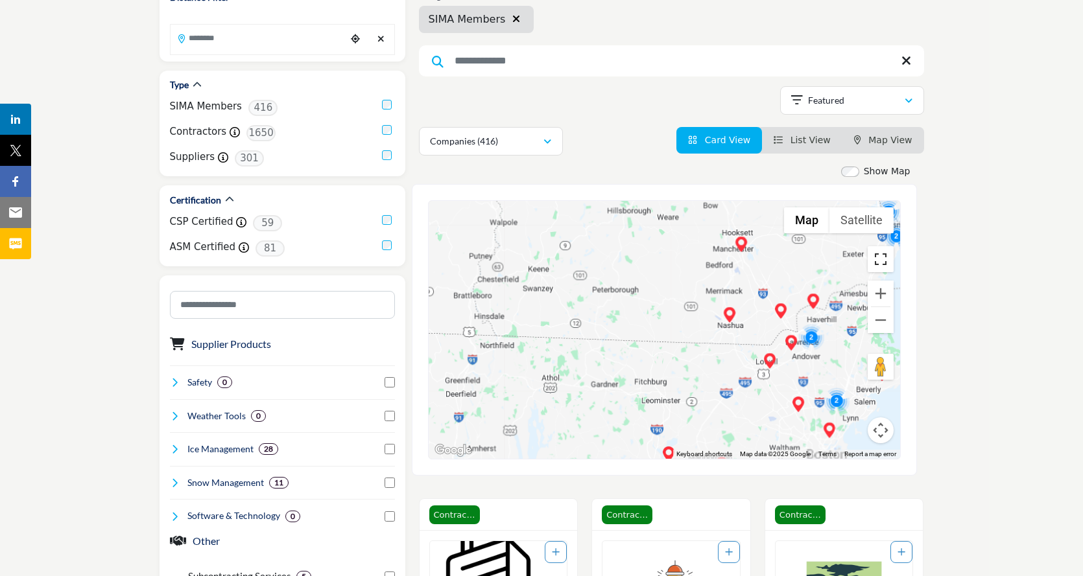
click at [875, 255] on button "Toggle fullscreen view" at bounding box center [880, 259] width 26 height 26
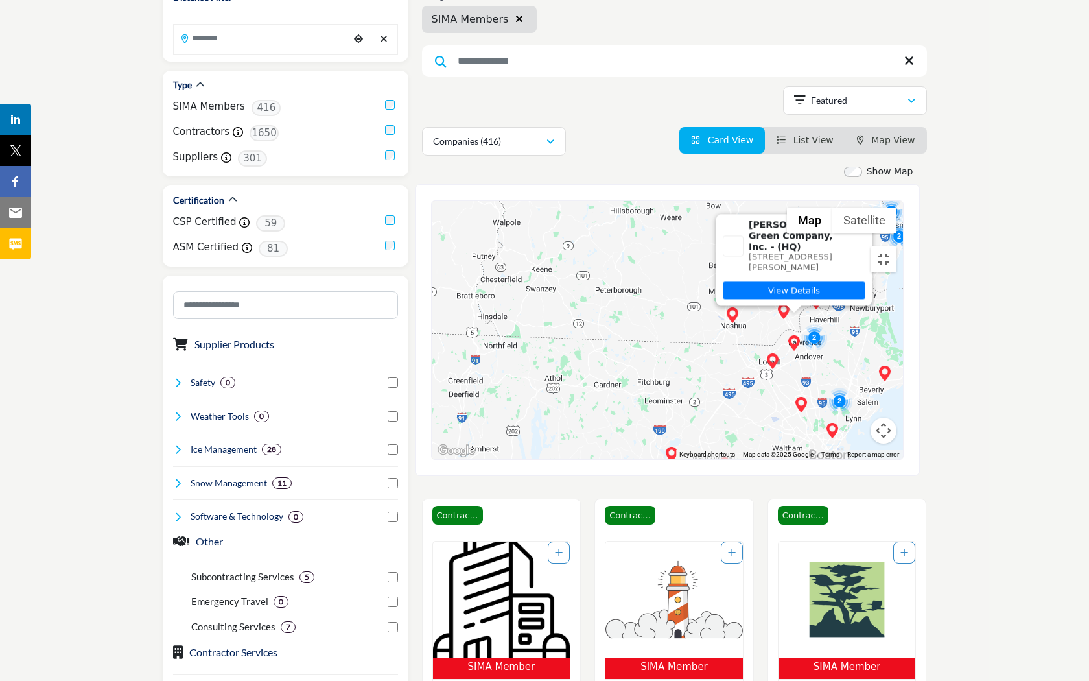
scroll to position [195, 0]
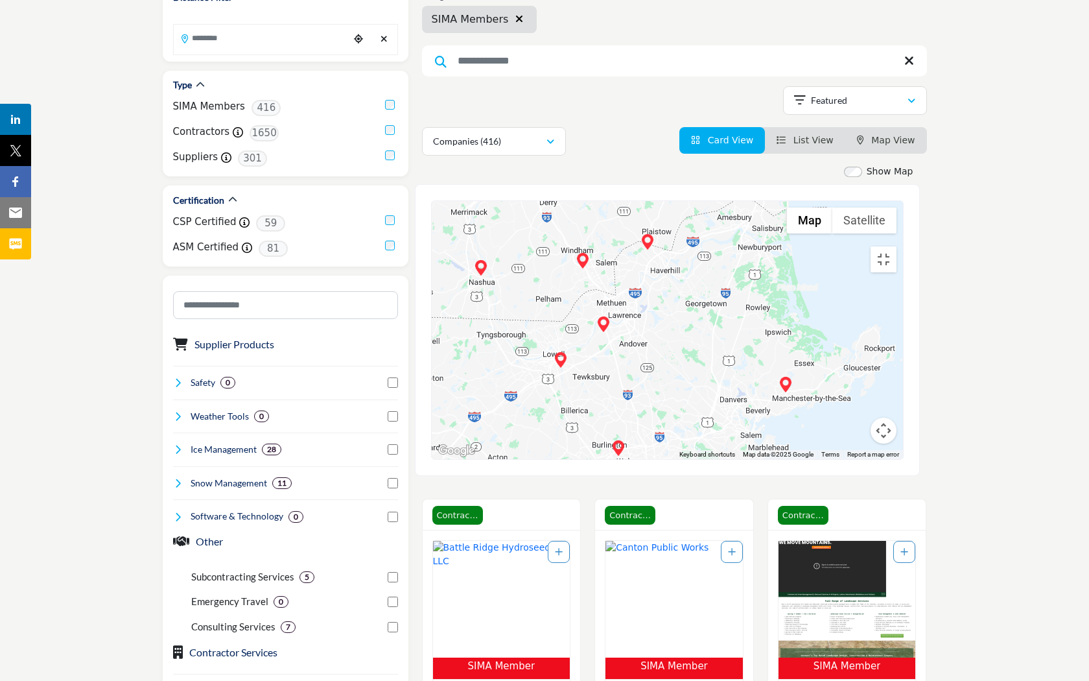
drag, startPoint x: 781, startPoint y: 461, endPoint x: 997, endPoint y: 429, distance: 218.2
click at [903, 429] on div "To navigate, press the arrow keys." at bounding box center [667, 330] width 471 height 258
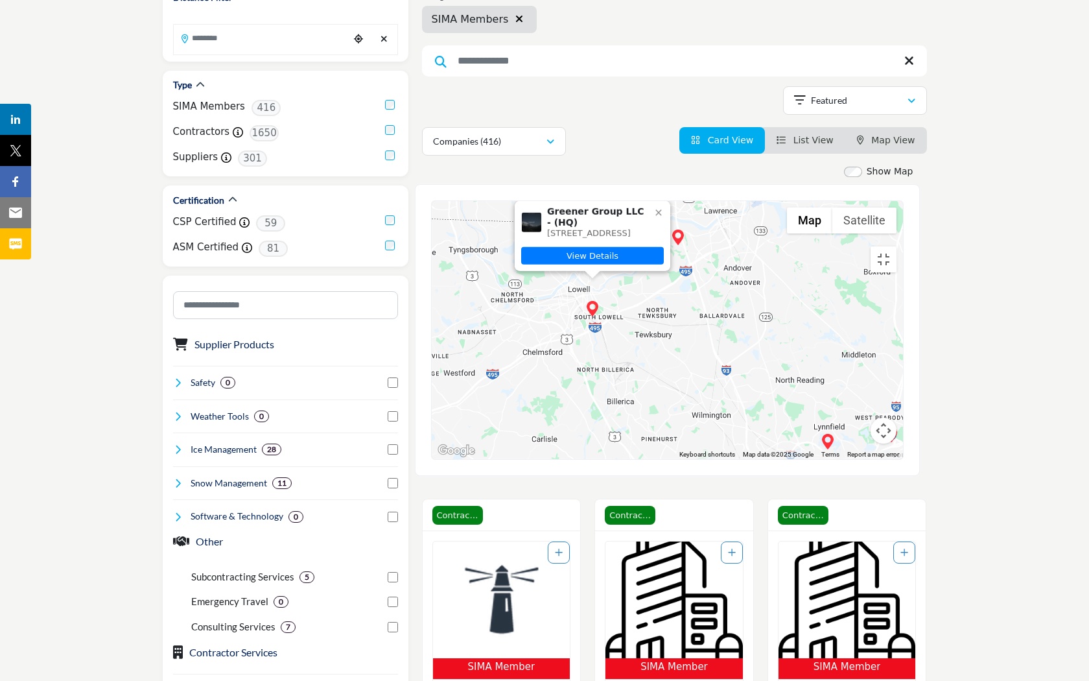
drag, startPoint x: 323, startPoint y: 384, endPoint x: 577, endPoint y: 395, distance: 254.4
click at [577, 395] on div "To navigate, press the arrow keys. Greener Group LLC - (HQ) 123 Bolt Street, Lo…" at bounding box center [667, 330] width 471 height 258
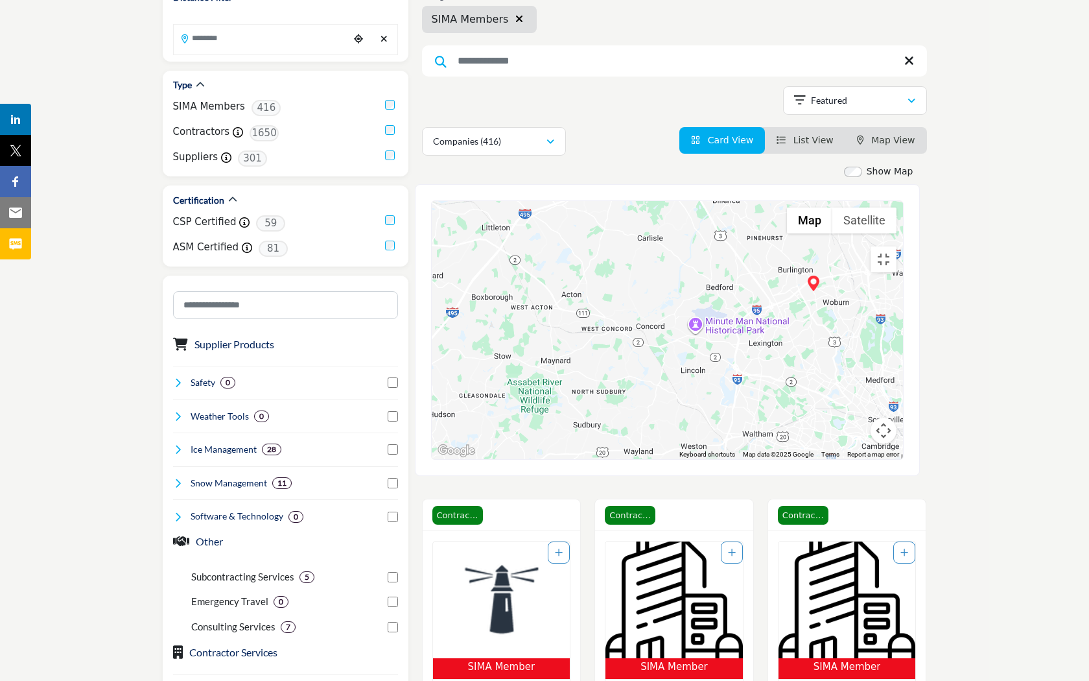
drag, startPoint x: 643, startPoint y: 350, endPoint x: 749, endPoint y: 147, distance: 229.1
click at [752, 201] on div "To navigate, press the arrow keys. Greener Group LLC - (HQ) 123 Bolt Street, Lo…" at bounding box center [667, 330] width 471 height 258
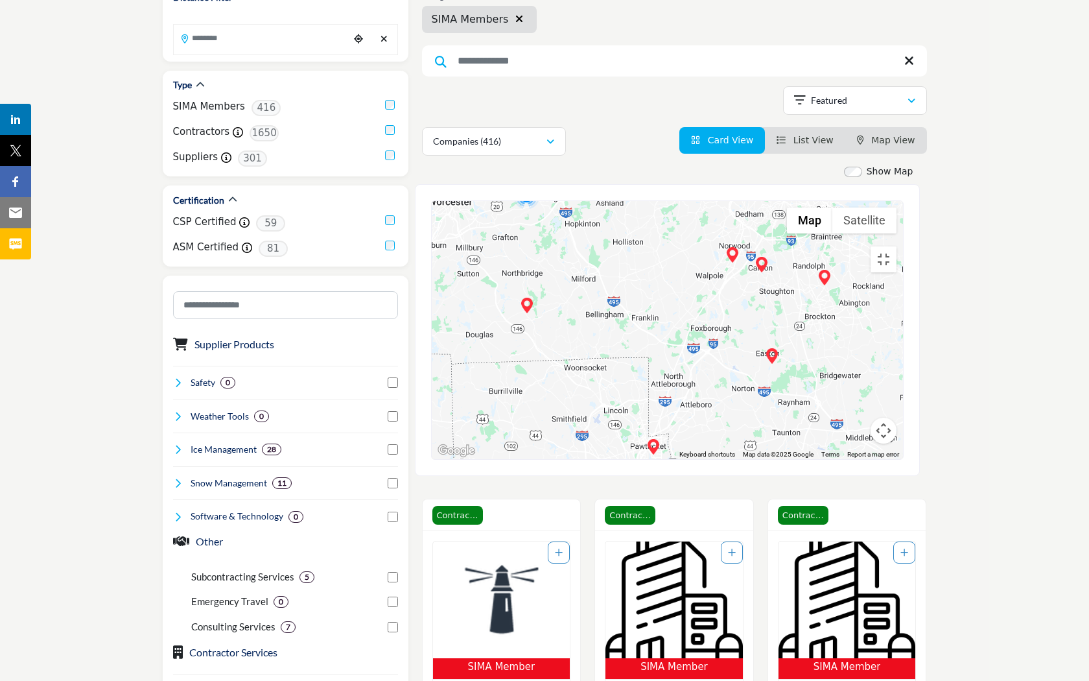
click at [432, 201] on div "To navigate, press the arrow keys. LEI Corp. - (HQ) 200 Shrewsbury Street, Boyl…" at bounding box center [667, 330] width 471 height 258
click at [432, 201] on div "To navigate, press the arrow keys." at bounding box center [667, 330] width 471 height 258
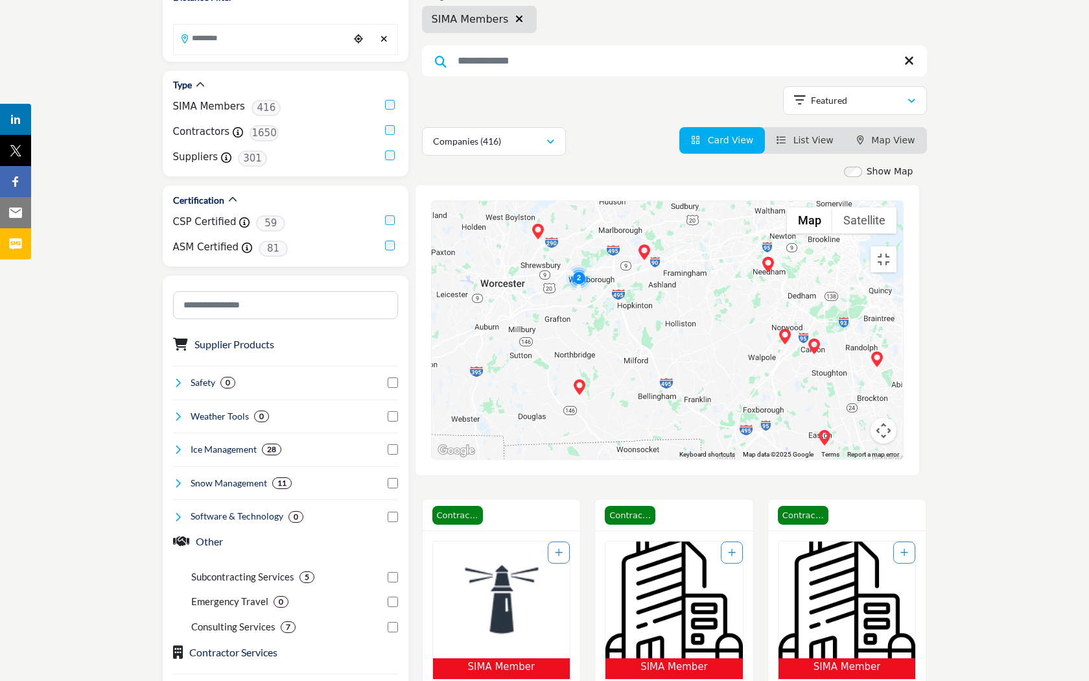
drag, startPoint x: 237, startPoint y: 199, endPoint x: 291, endPoint y: 278, distance: 95.7
click at [432, 278] on div "To navigate, press the arrow keys." at bounding box center [667, 330] width 471 height 258
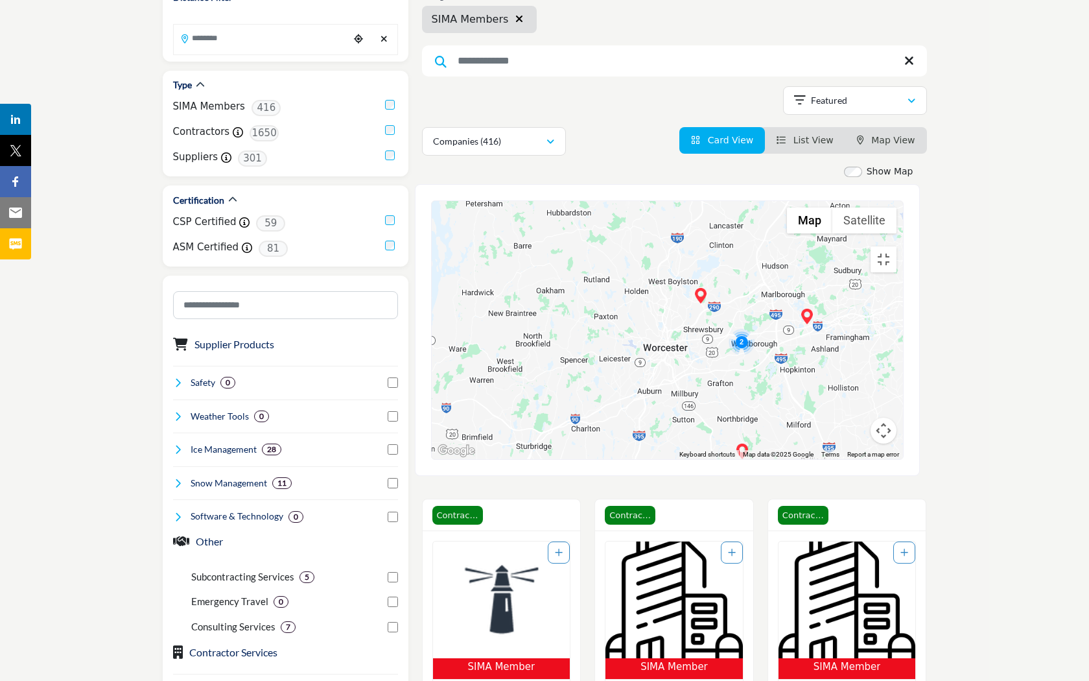
drag, startPoint x: 484, startPoint y: 152, endPoint x: 650, endPoint y: 217, distance: 177.4
click at [650, 217] on div "To navigate, press the arrow keys." at bounding box center [667, 330] width 471 height 258
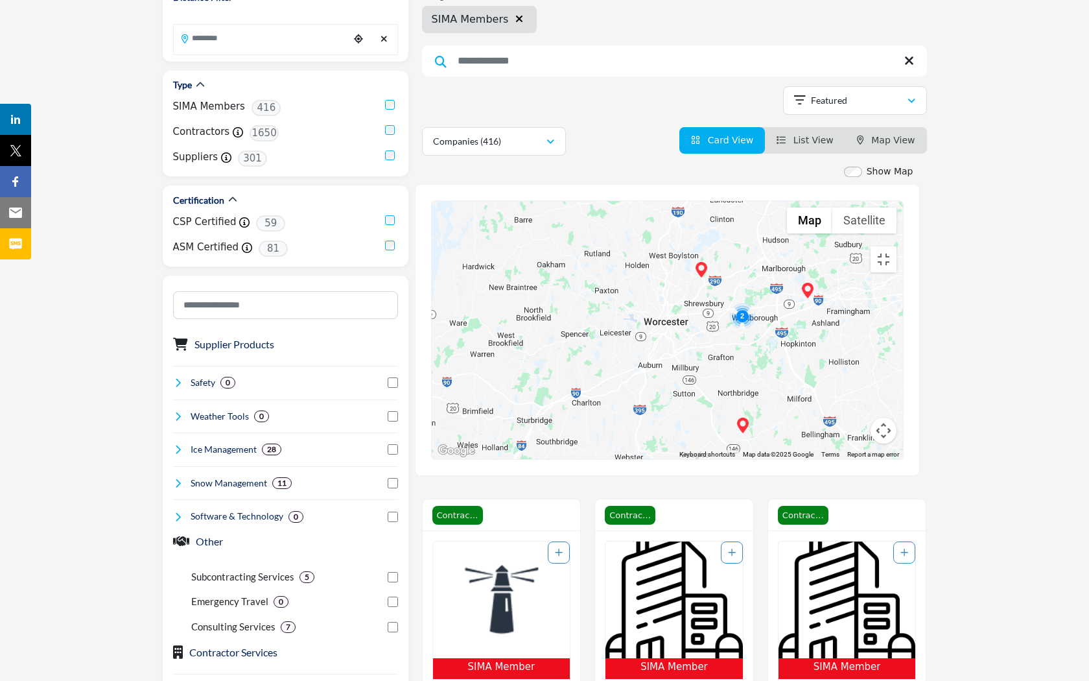
drag, startPoint x: 617, startPoint y: 209, endPoint x: 619, endPoint y: 14, distance: 195.8
click at [619, 201] on div "To navigate, press the arrow keys." at bounding box center [667, 330] width 471 height 258
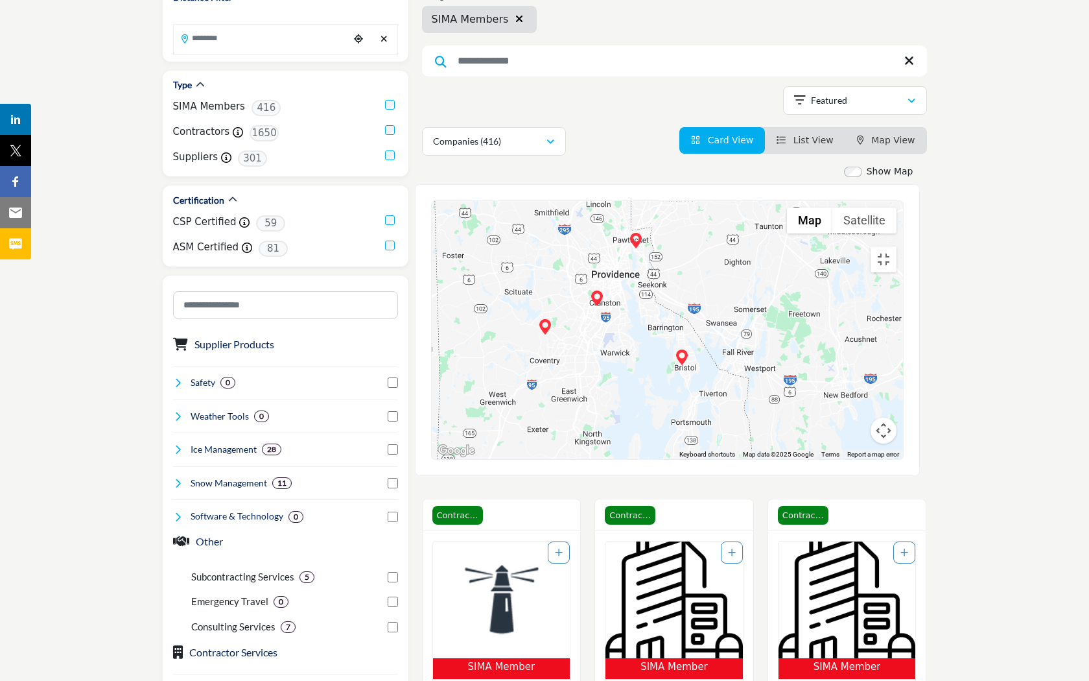
drag, startPoint x: 638, startPoint y: 434, endPoint x: 393, endPoint y: 383, distance: 250.2
click at [432, 383] on div "To navigate, press the arrow keys." at bounding box center [667, 330] width 471 height 258
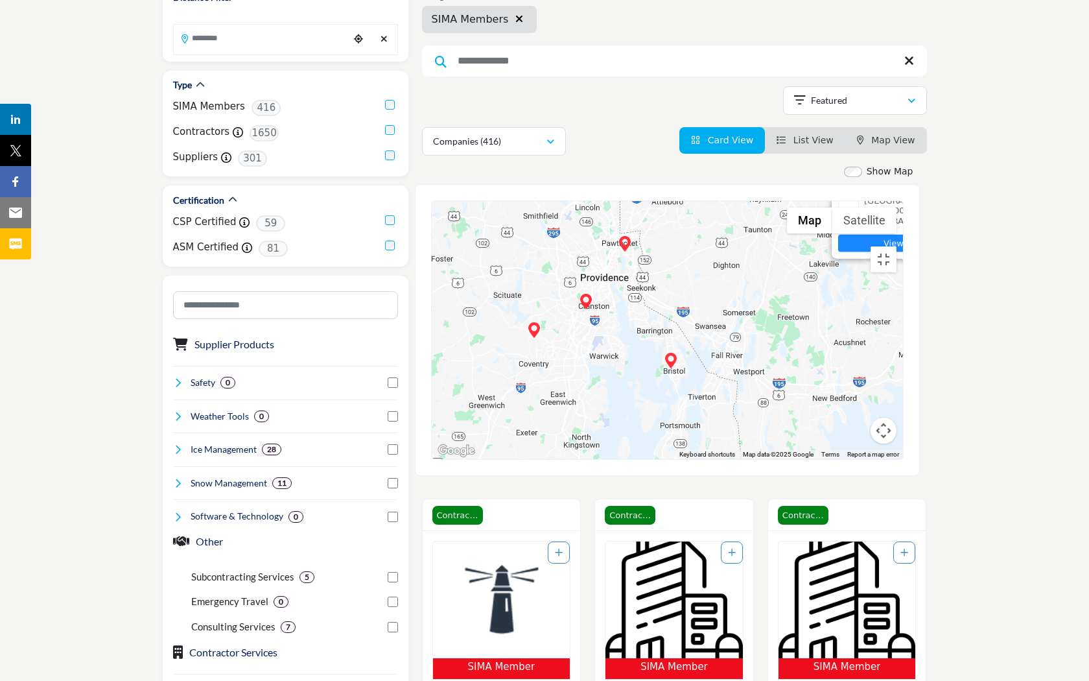
click at [838, 250] on link "View Details" at bounding box center [909, 244] width 143 height 18
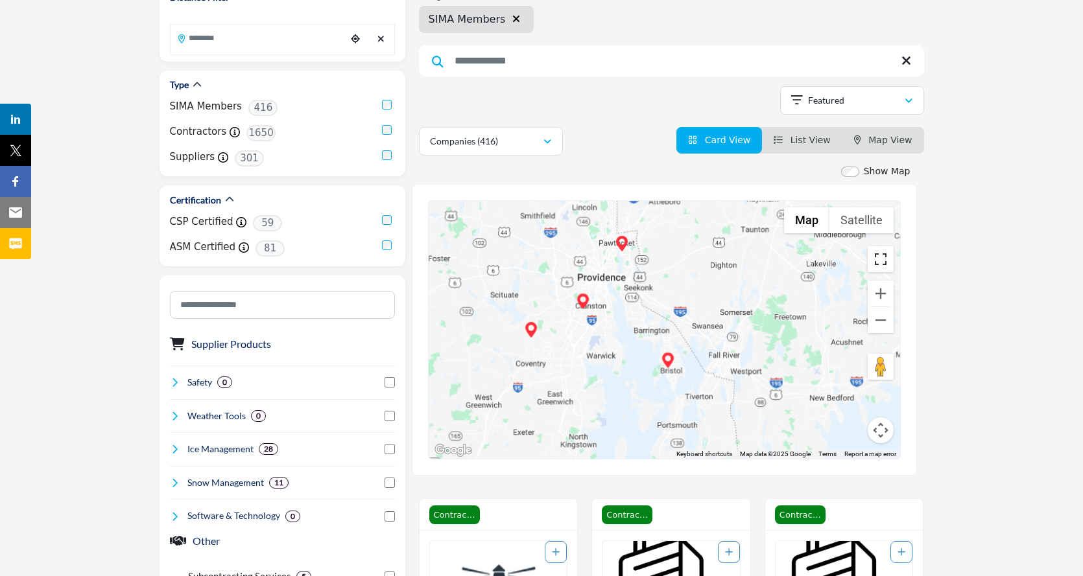
click at [879, 263] on button "Toggle fullscreen view" at bounding box center [880, 259] width 26 height 26
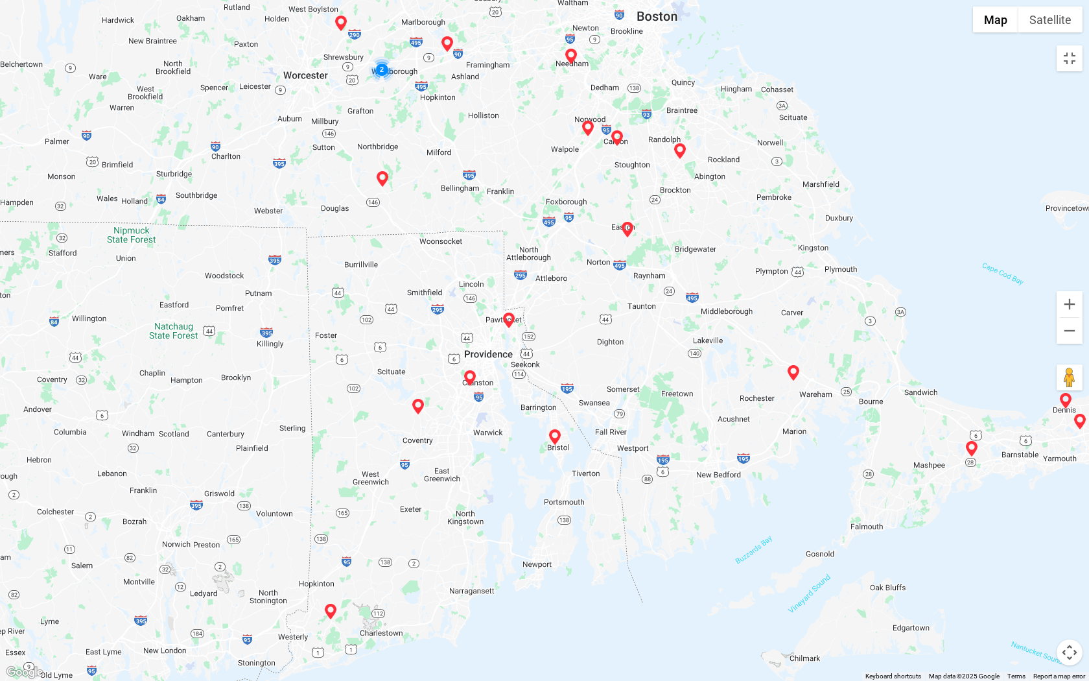
drag, startPoint x: 1012, startPoint y: 434, endPoint x: 1020, endPoint y: 487, distance: 53.1
click at [1019, 524] on div "To navigate, press the arrow keys." at bounding box center [544, 340] width 1089 height 681
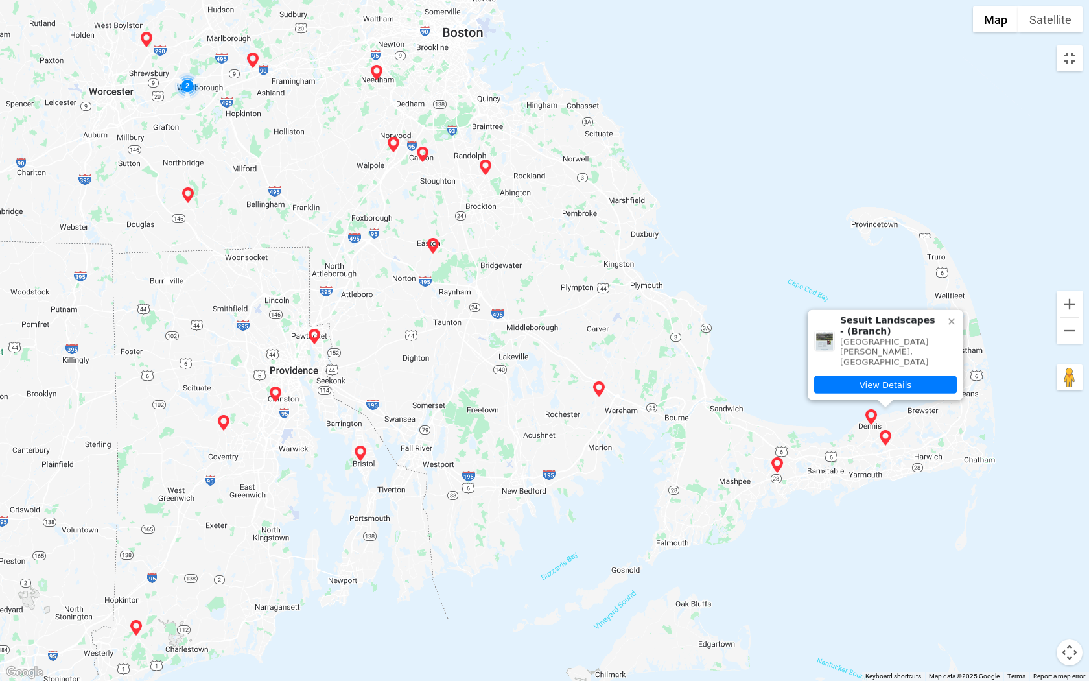
click at [951, 325] on icon at bounding box center [952, 321] width 10 height 10
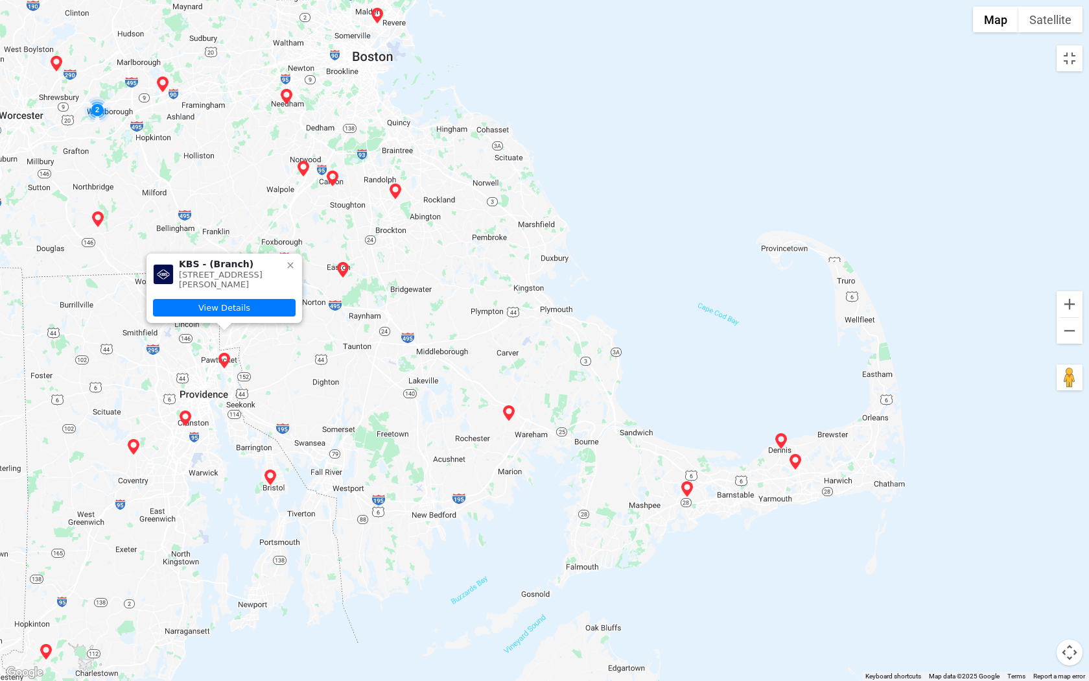
drag, startPoint x: 683, startPoint y: 502, endPoint x: 711, endPoint y: 352, distance: 153.0
click at [711, 352] on div "To navigate, press the arrow keys. KBS - (Branch) 20 E Dunnell Ln, #200, Pawtuc…" at bounding box center [544, 340] width 1089 height 681
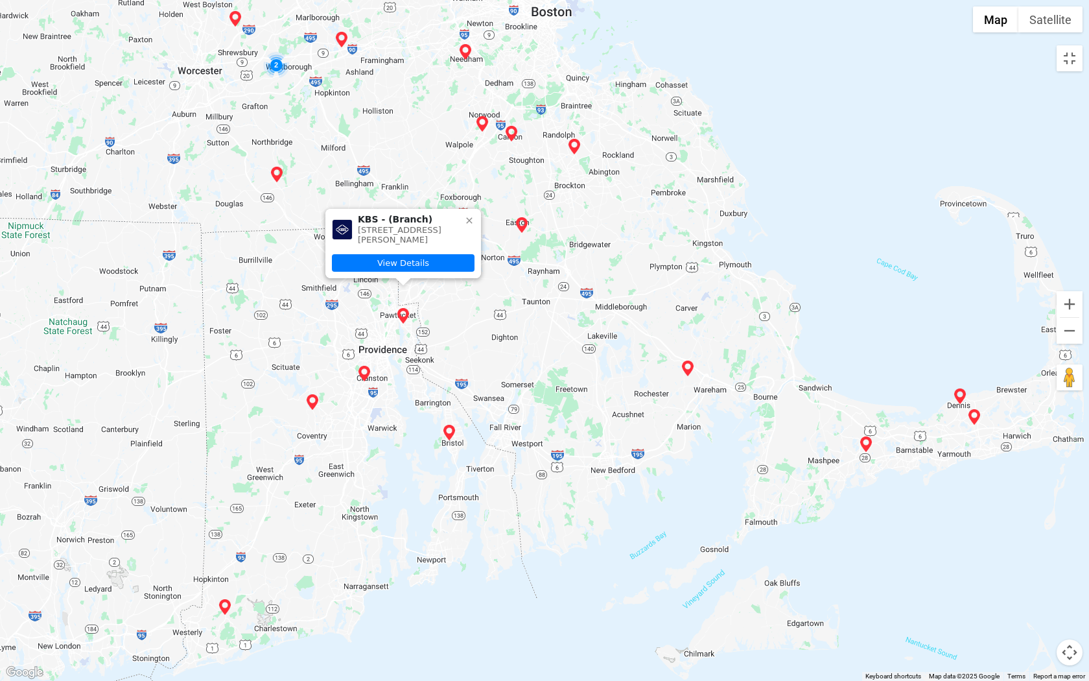
drag, startPoint x: 377, startPoint y: 537, endPoint x: 556, endPoint y: 495, distance: 183.8
click at [556, 495] on div "To navigate, press the arrow keys. KBS - (Branch) 20 E Dunnell Ln, #200, Pawtuc…" at bounding box center [544, 340] width 1089 height 681
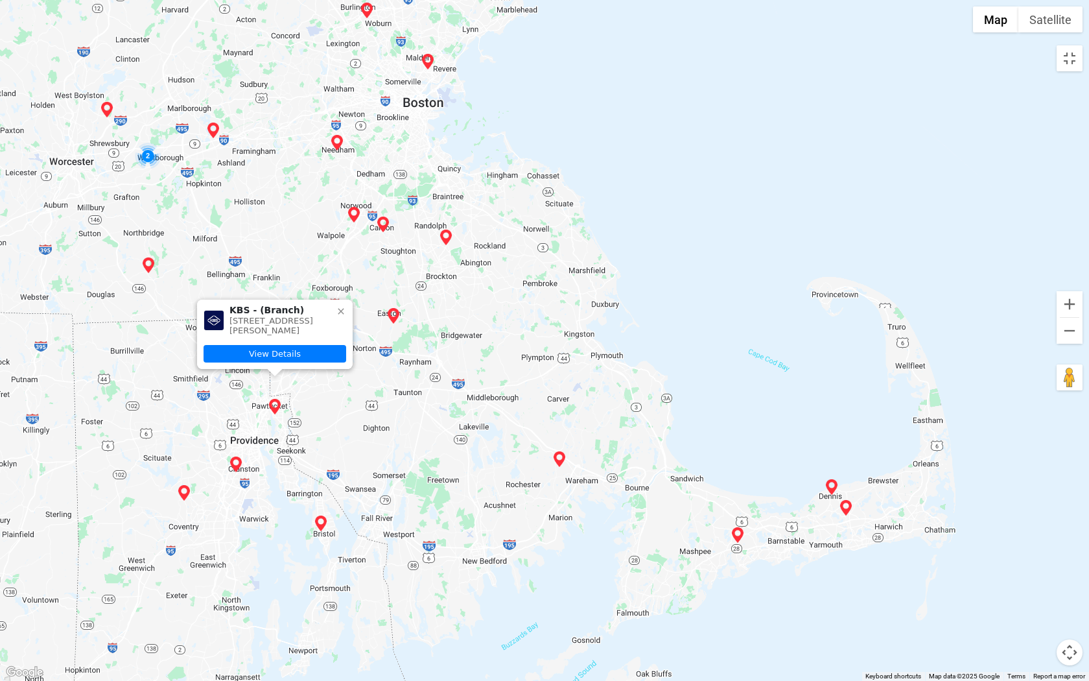
drag, startPoint x: 529, startPoint y: 360, endPoint x: 401, endPoint y: 453, distance: 158.0
click at [401, 453] on div "To navigate, press the arrow keys. KBS - (Branch) 20 E Dunnell Ln, #200, Pawtuc…" at bounding box center [544, 340] width 1089 height 681
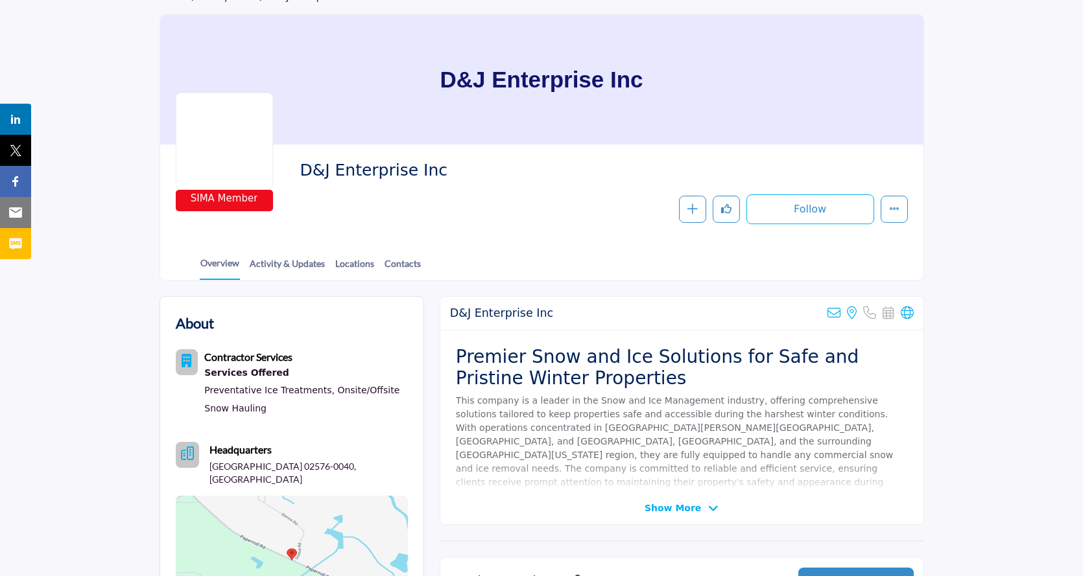
scroll to position [195, 0]
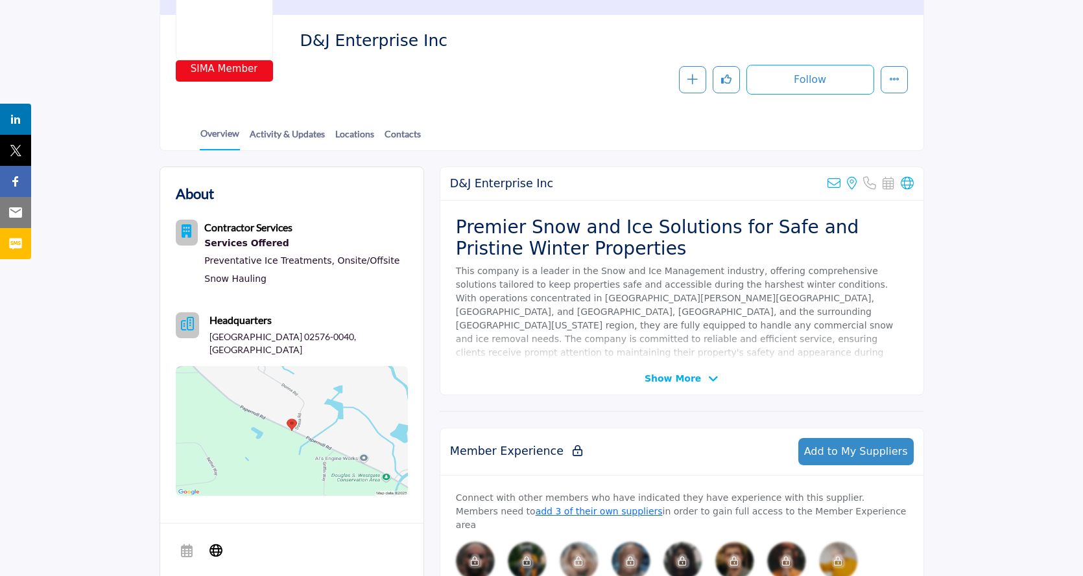
click at [681, 373] on span "Show More" at bounding box center [672, 379] width 56 height 14
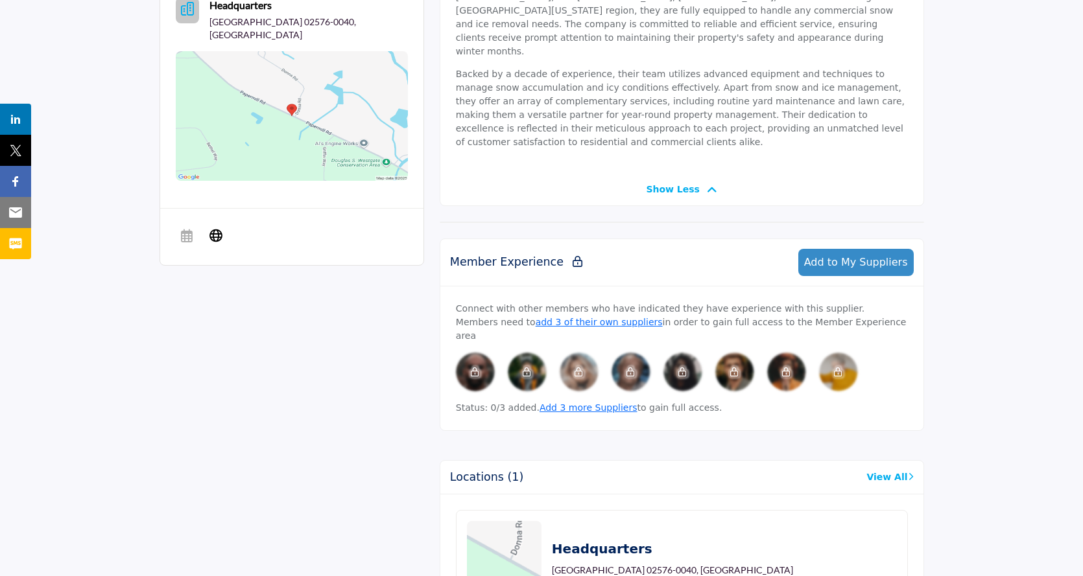
scroll to position [584, 0]
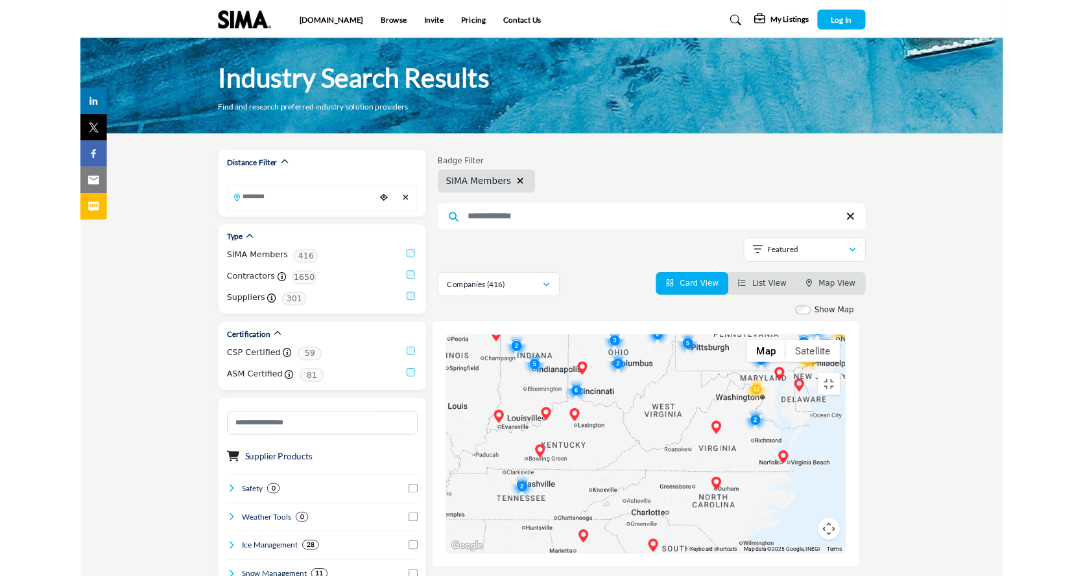
scroll to position [195, 0]
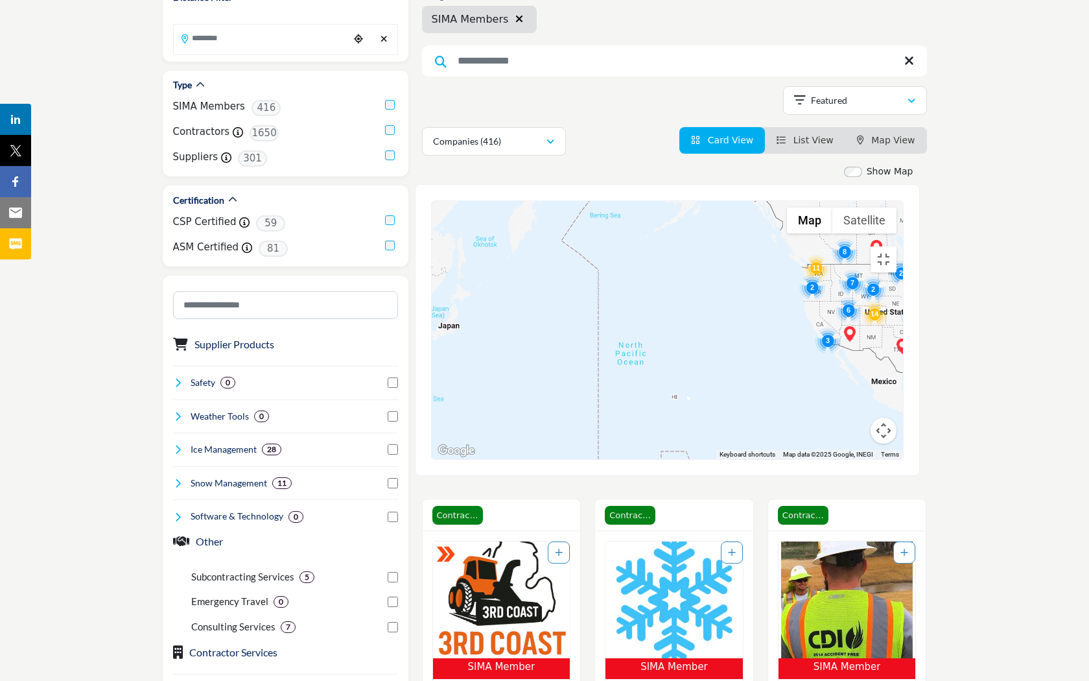
click at [604, 201] on div "To navigate, press the arrow keys." at bounding box center [667, 330] width 471 height 258
click at [432, 201] on div "To navigate, press the arrow keys." at bounding box center [667, 330] width 471 height 258
click at [897, 246] on button "Toggle fullscreen view" at bounding box center [884, 259] width 26 height 26
